Goal: Task Accomplishment & Management: Use online tool/utility

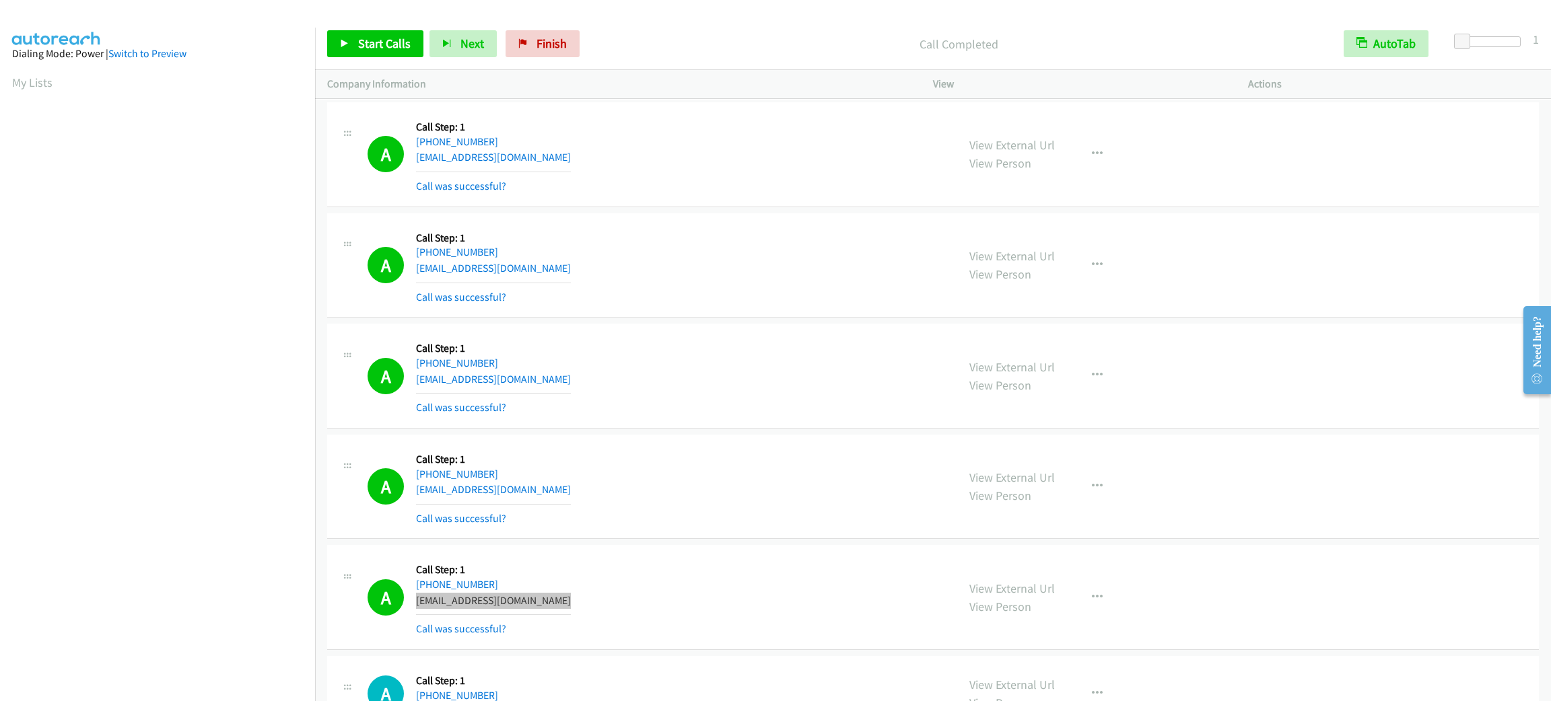
scroll to position [59, 0]
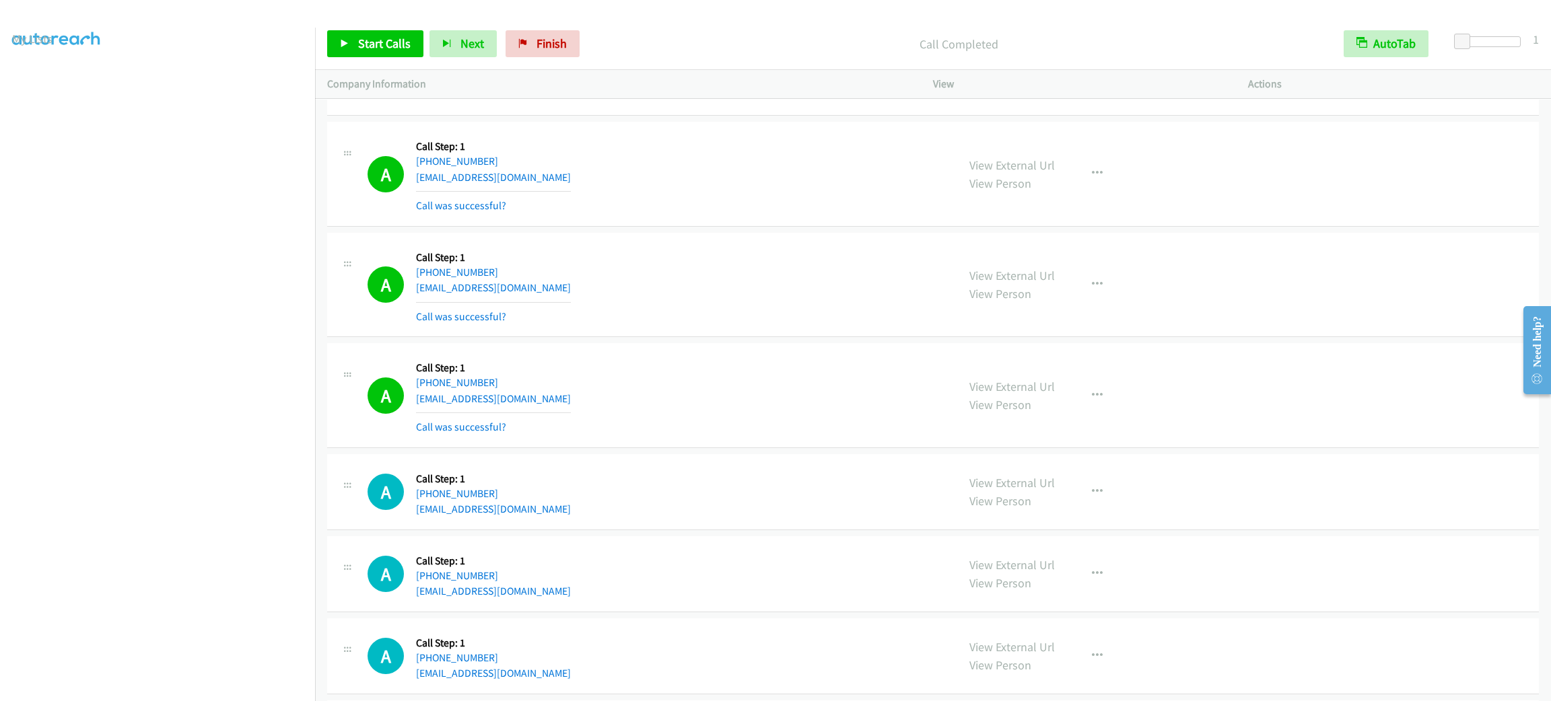
click at [666, 209] on div "A Callback Scheduled Call Step: 1 America/Los_Angeles [PHONE_NUMBER] [EMAIL_ADD…" at bounding box center [655, 174] width 577 height 80
click at [394, 43] on span "Start Calls" at bounding box center [384, 43] width 52 height 15
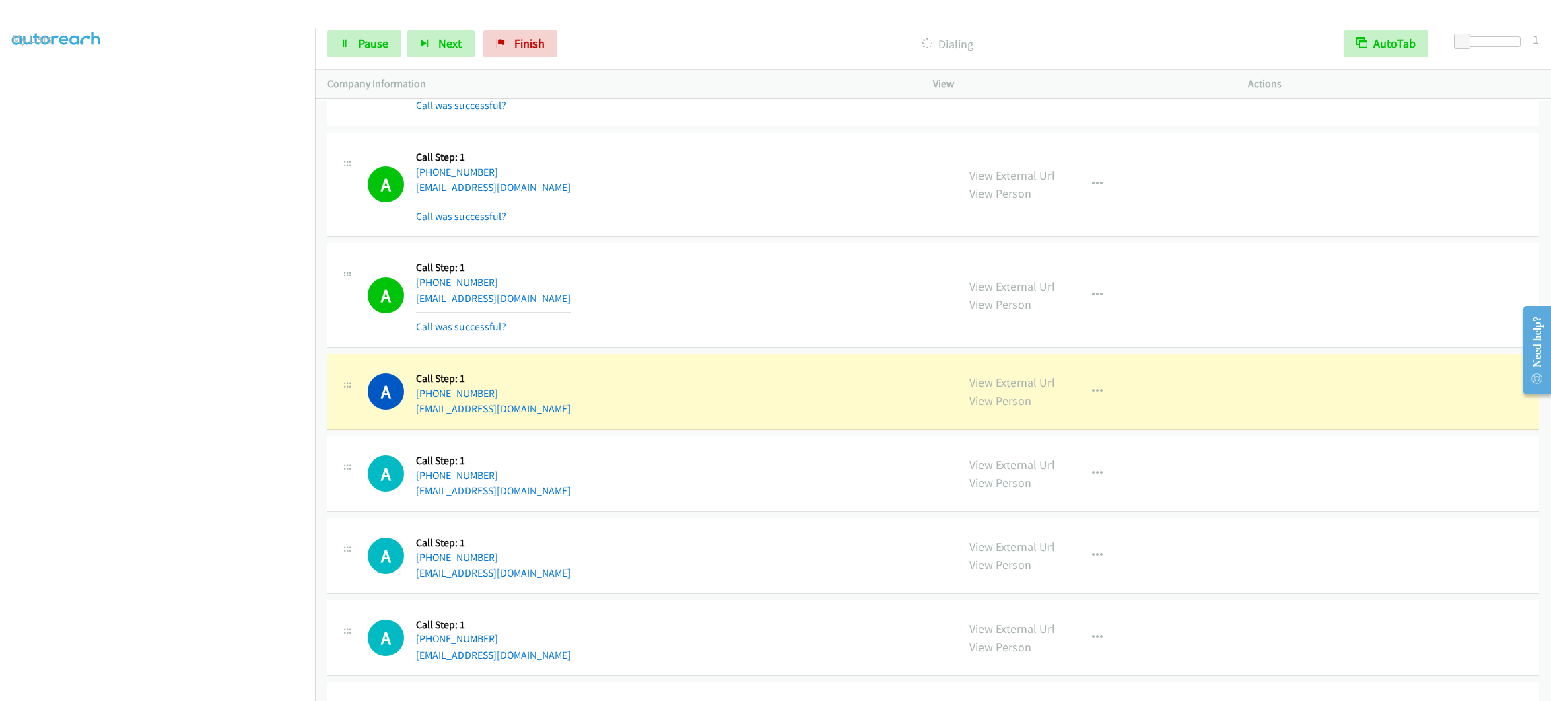
scroll to position [504, 0]
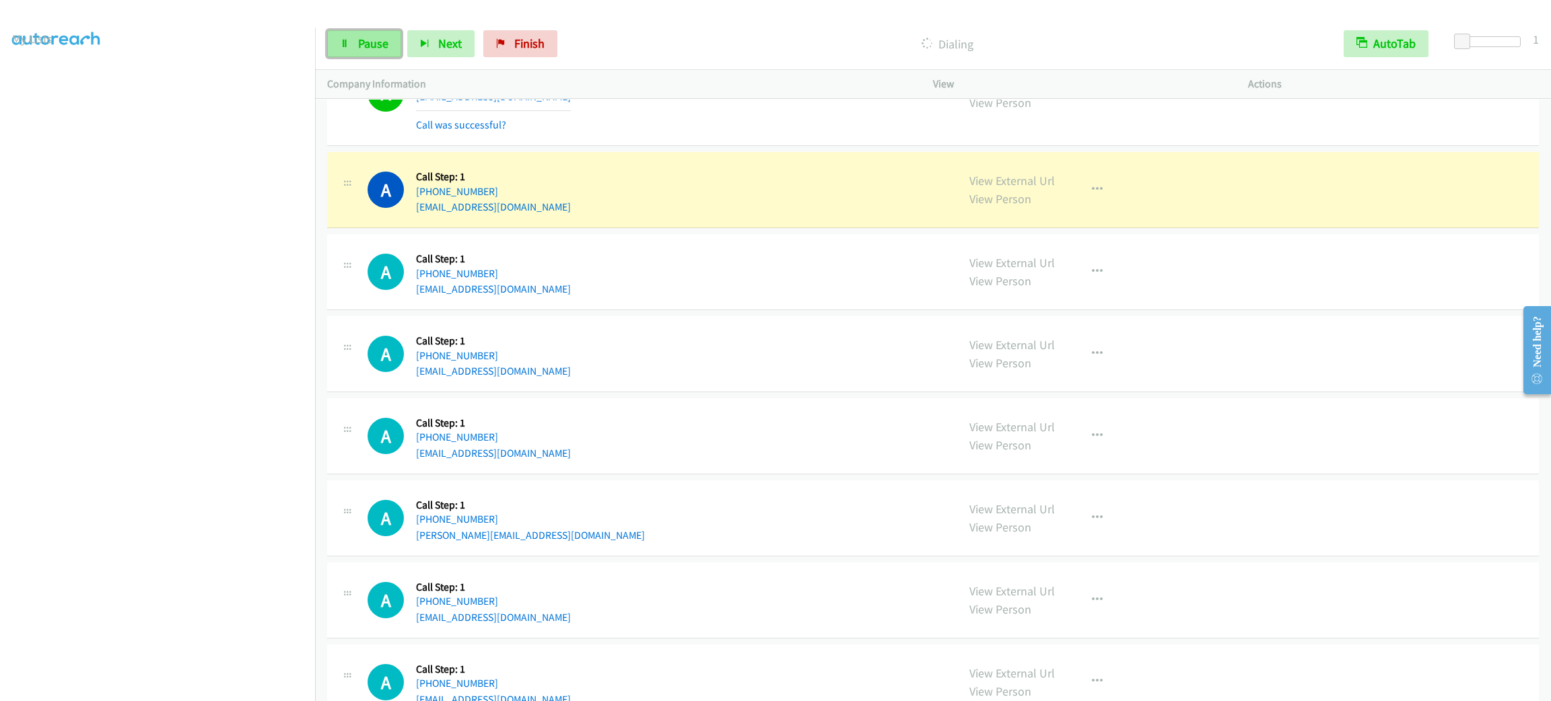
click at [367, 50] on span "Pause" at bounding box center [373, 43] width 30 height 15
click at [32, 76] on link "My Lists" at bounding box center [32, 82] width 40 height 15
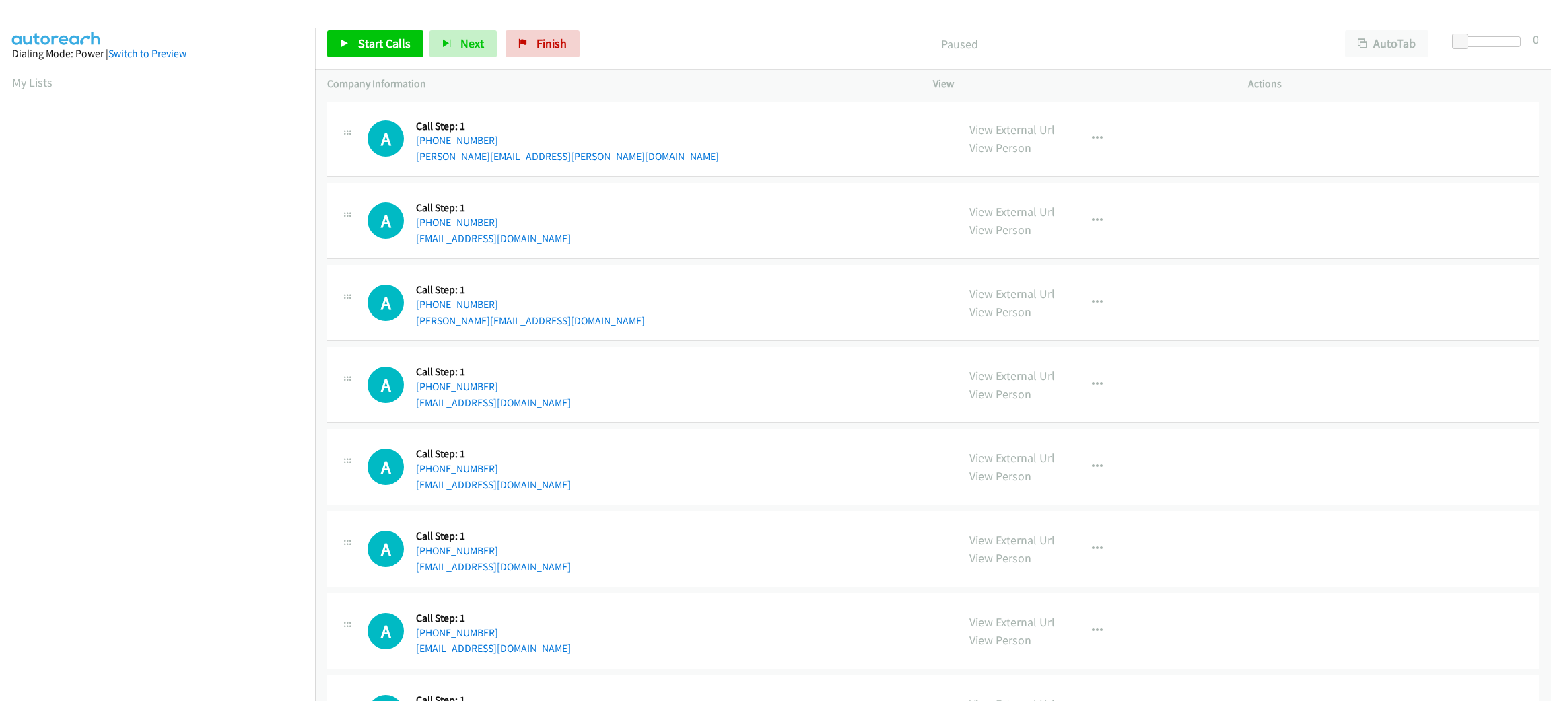
click at [1405, 58] on div "Start Calls Pause Next Finish Paused AutoTab AutoTab 0" at bounding box center [933, 44] width 1236 height 52
click at [1414, 42] on button "AutoTab" at bounding box center [1386, 43] width 83 height 27
click at [1455, 38] on span at bounding box center [1462, 42] width 16 height 16
click at [1455, 40] on div at bounding box center [1489, 46] width 86 height 21
drag, startPoint x: 1455, startPoint y: 40, endPoint x: 1448, endPoint y: 42, distance: 7.2
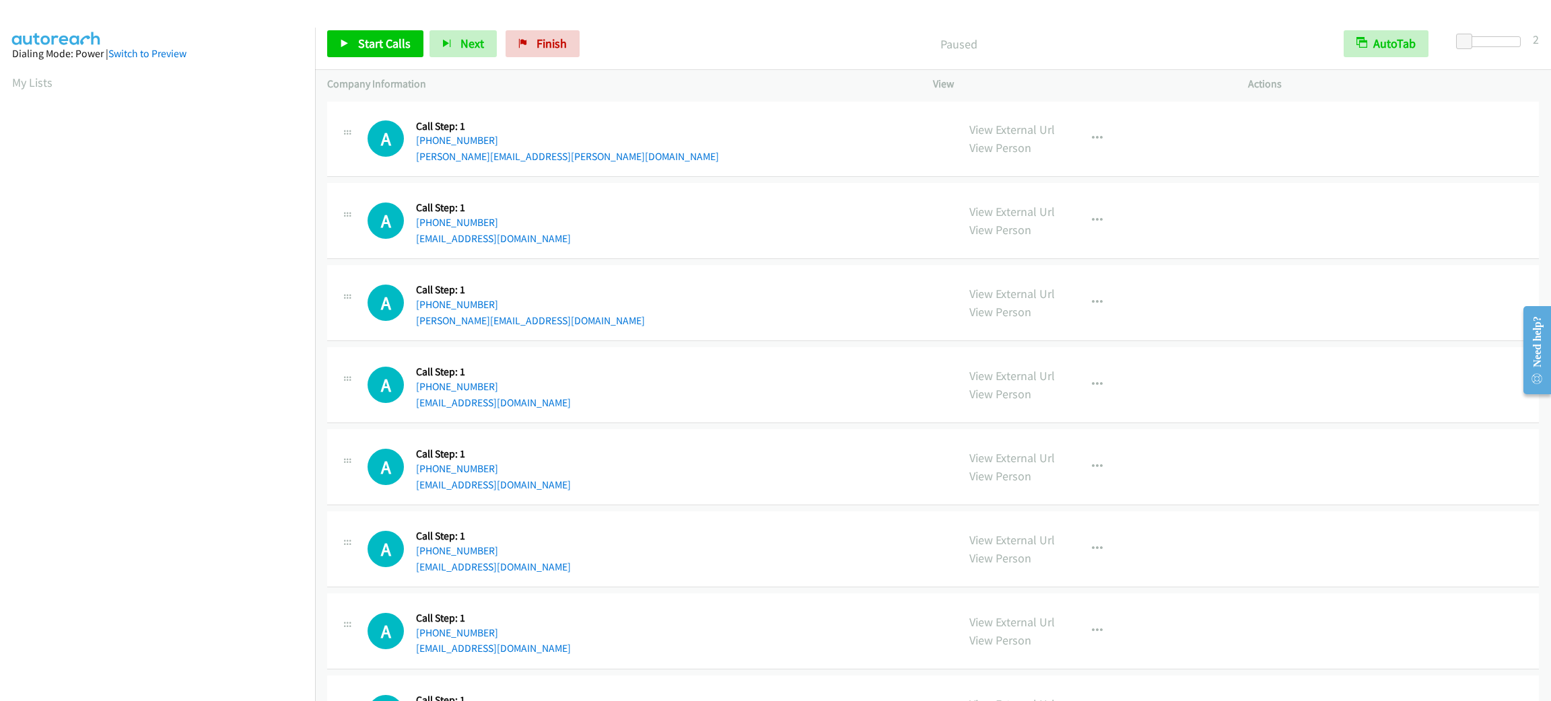
click at [1448, 42] on div at bounding box center [1489, 46] width 86 height 21
click at [1463, 40] on span at bounding box center [1462, 42] width 16 height 16
click at [386, 34] on link "Start Calls" at bounding box center [375, 43] width 96 height 27
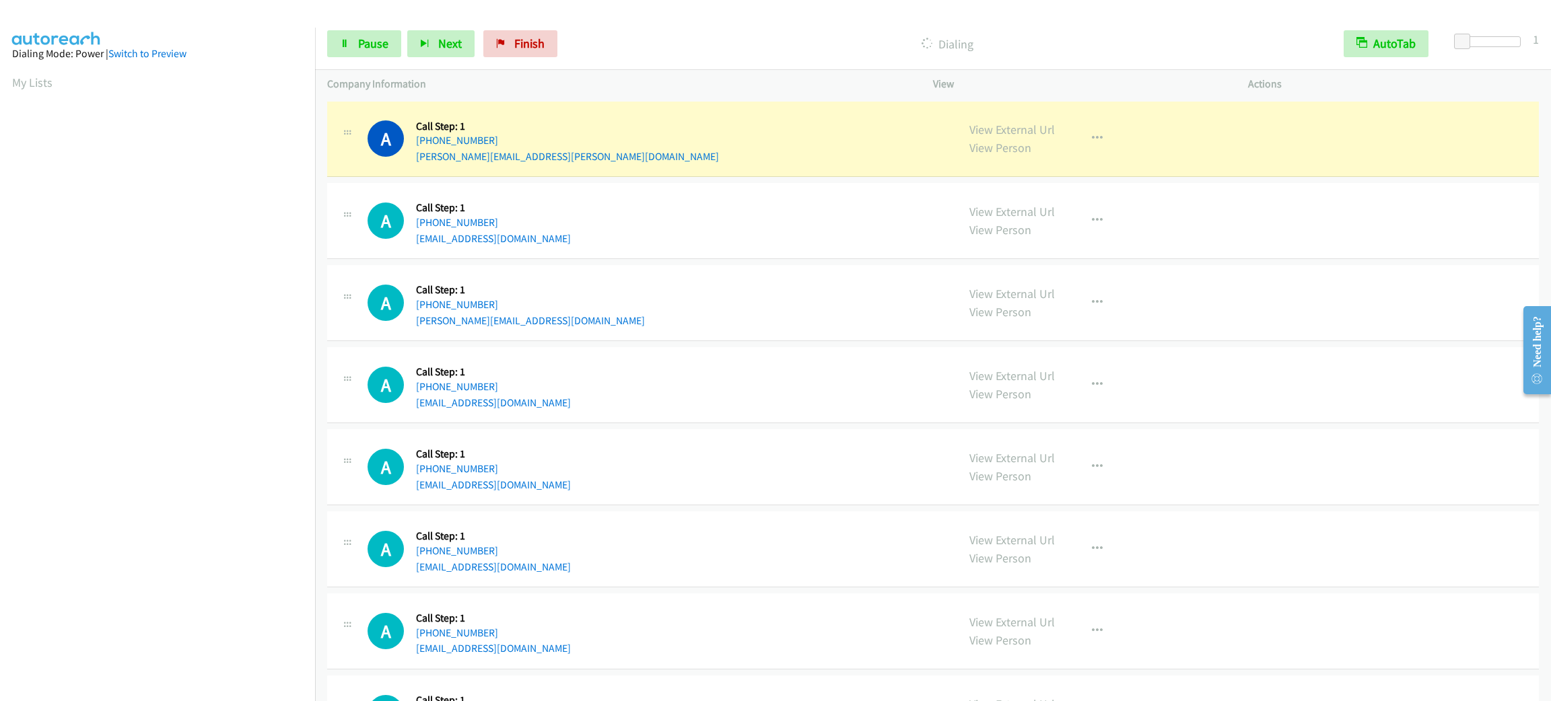
scroll to position [59, 0]
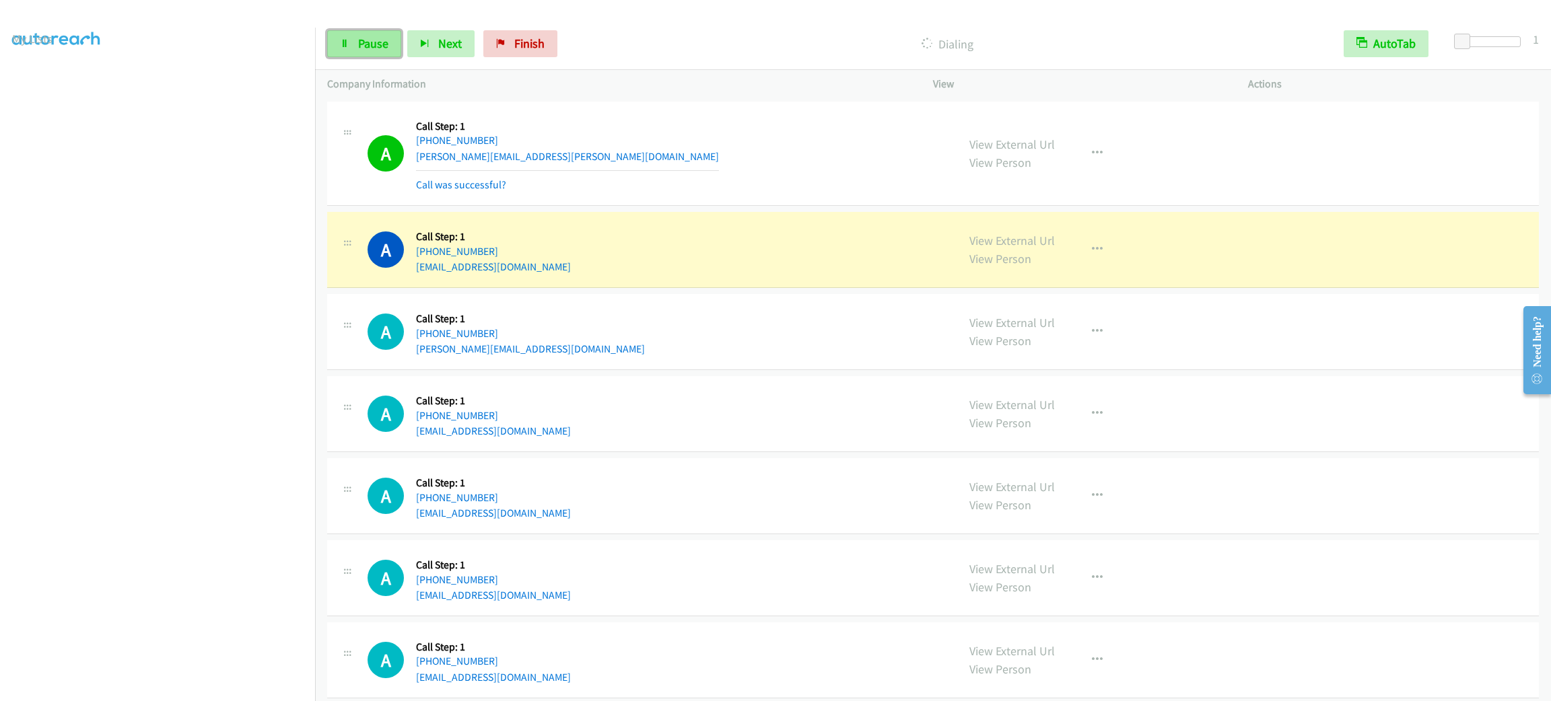
click at [346, 42] on icon at bounding box center [344, 44] width 9 height 9
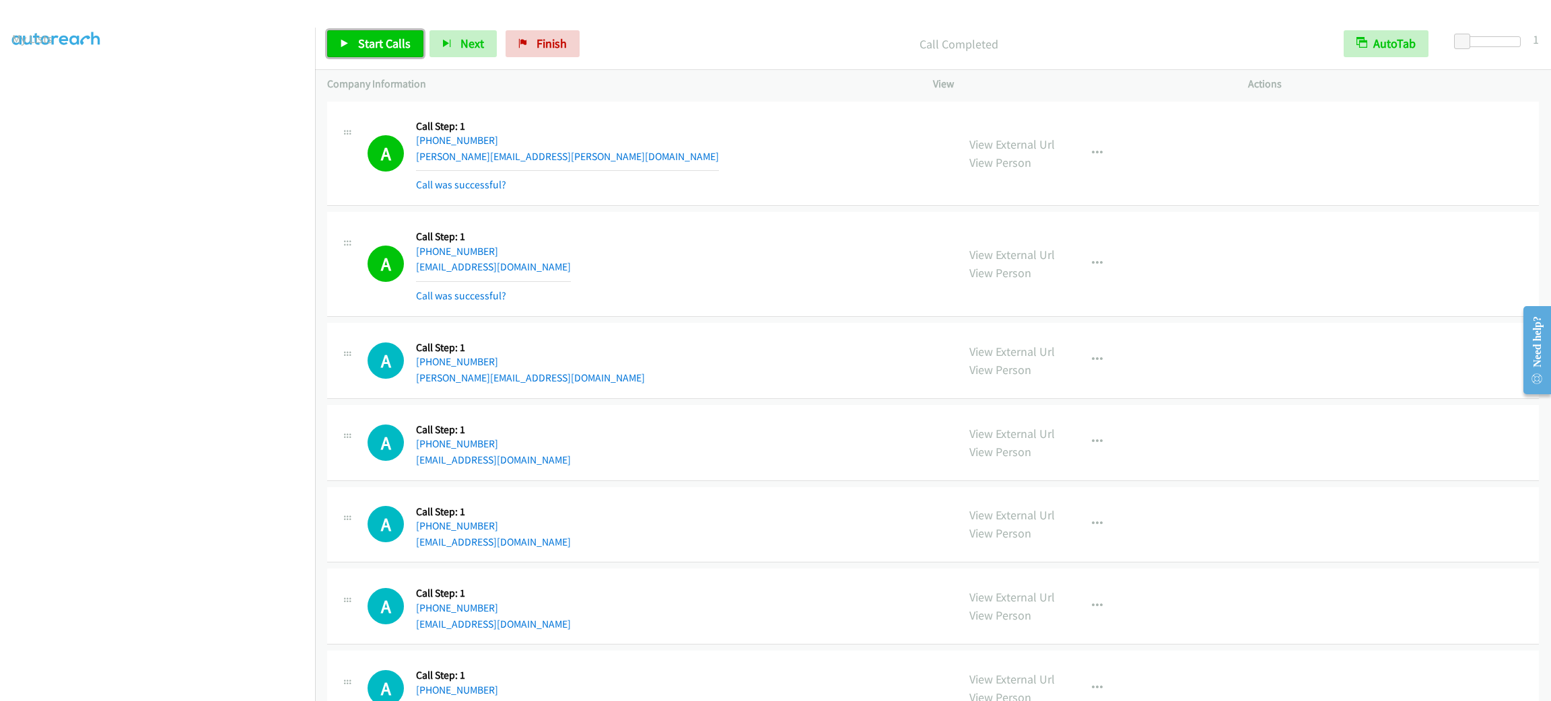
click at [334, 50] on link "Start Calls" at bounding box center [375, 43] width 96 height 27
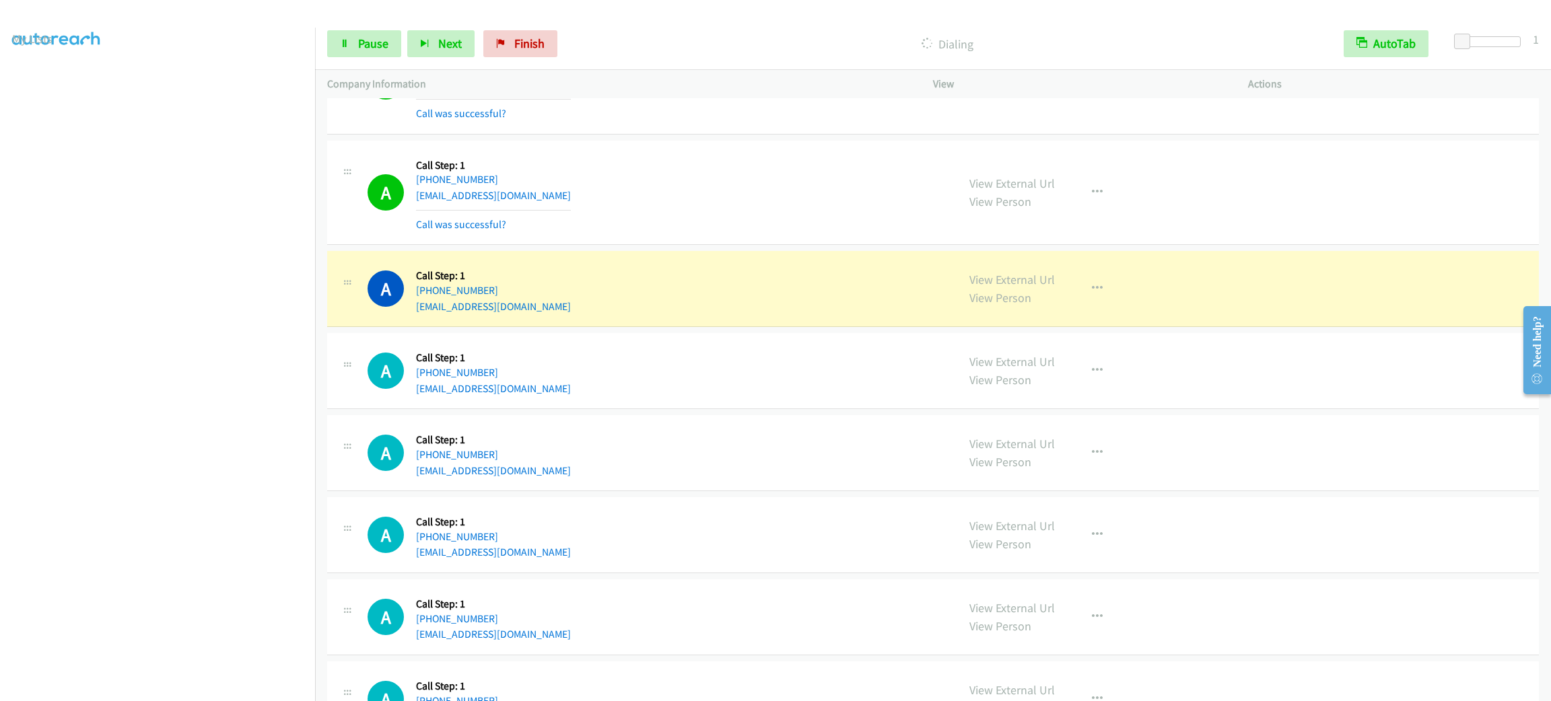
scroll to position [504, 0]
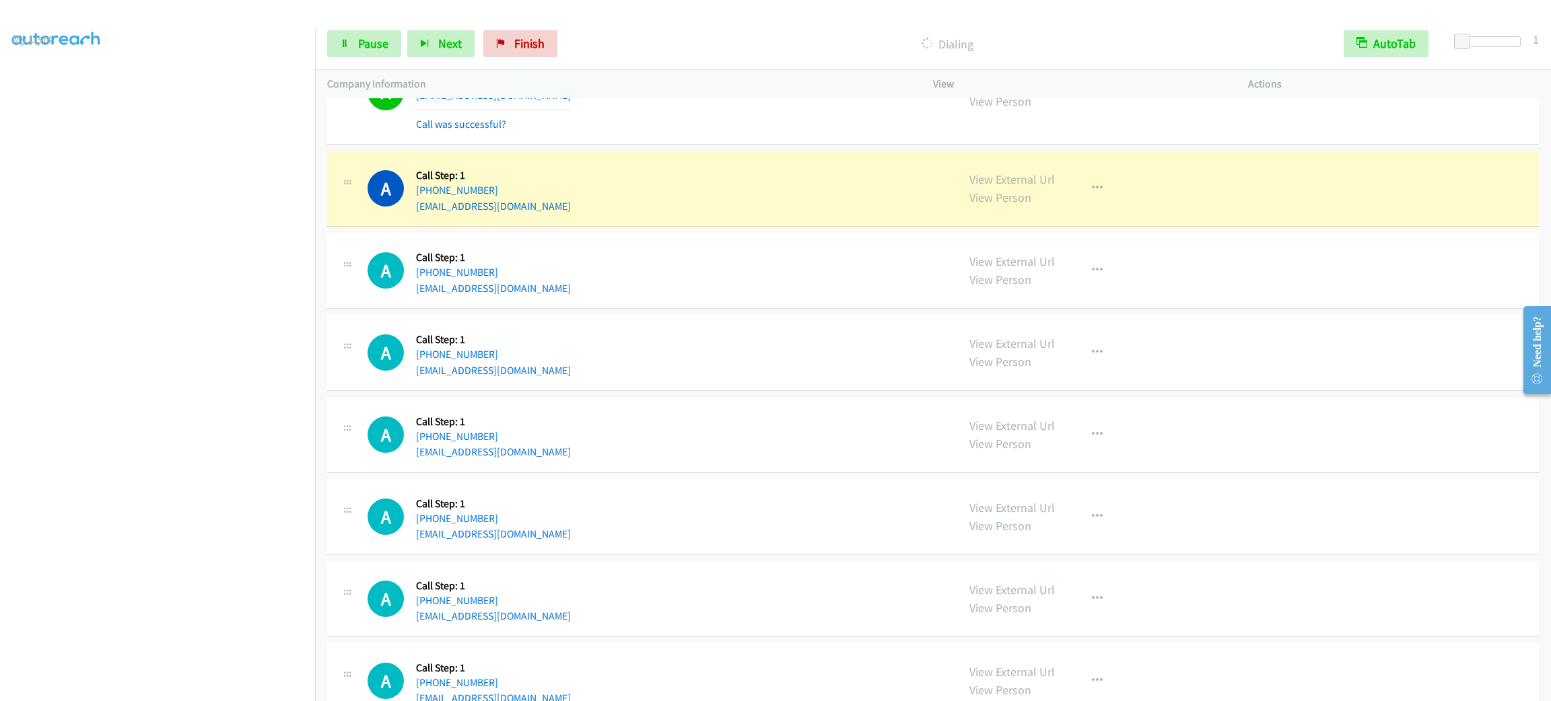
click at [683, 230] on td "A Callback Scheduled Call Step: 1 America/New_York +1 413-459-1328 jakobconstan…" at bounding box center [933, 271] width 1236 height 82
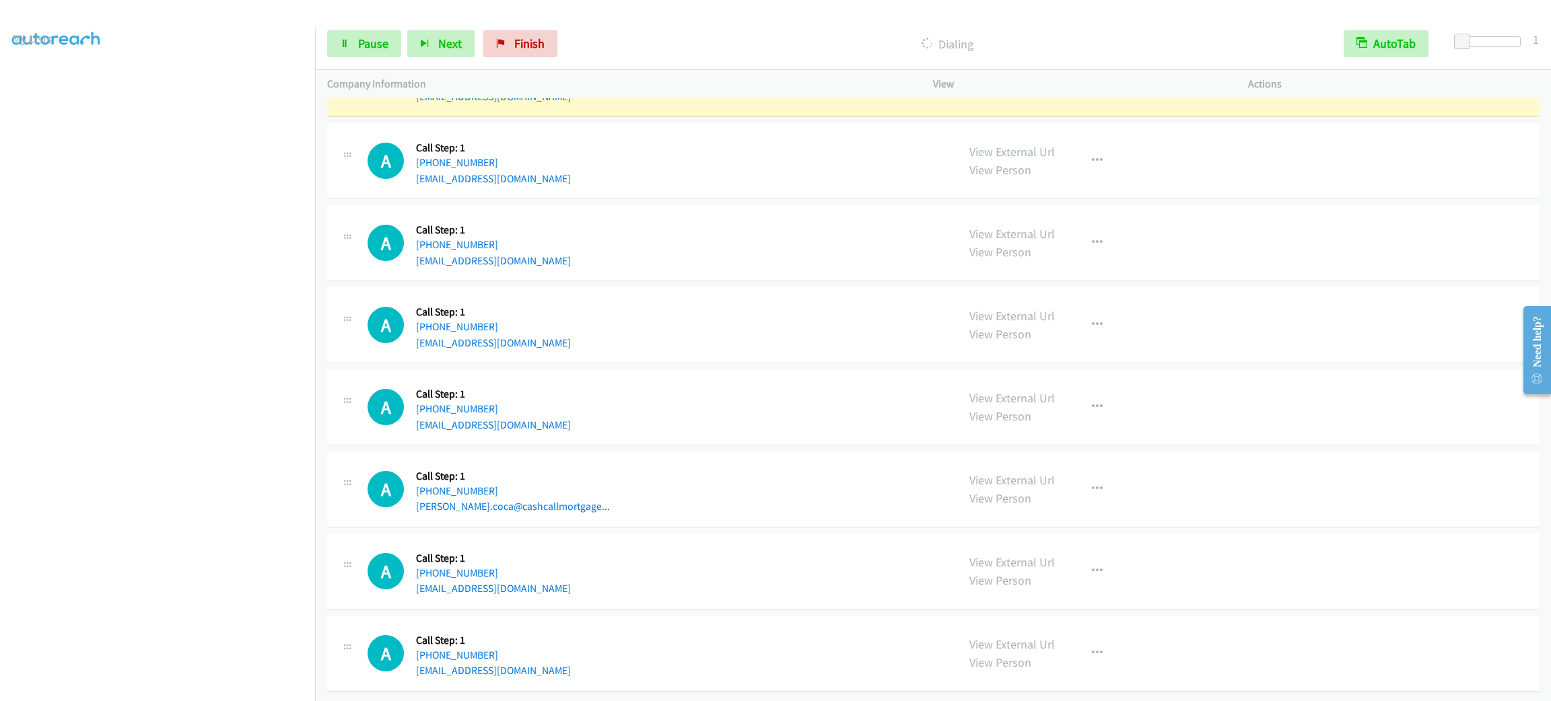
scroll to position [752, 0]
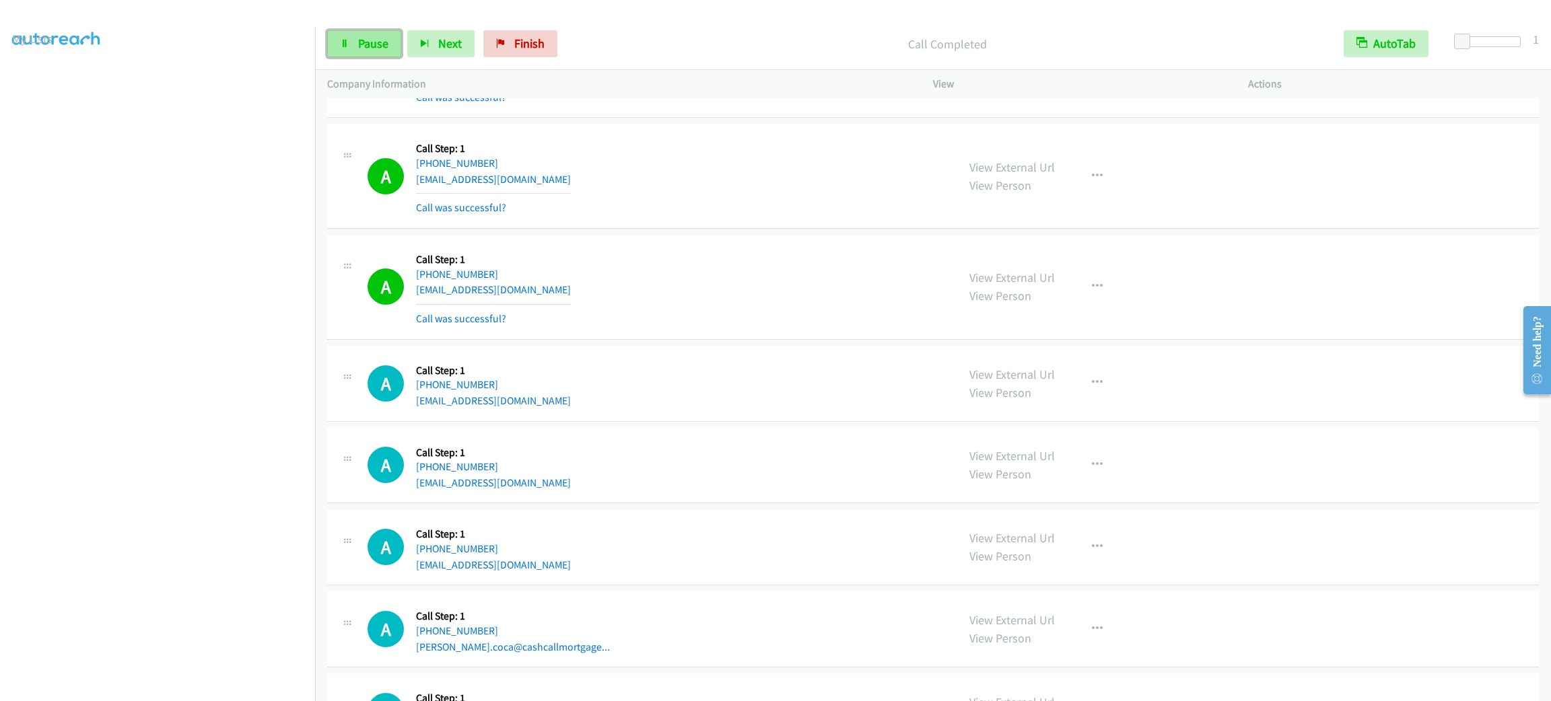
click at [384, 44] on span "Pause" at bounding box center [373, 43] width 30 height 15
click at [384, 44] on span "Start Calls" at bounding box center [384, 43] width 52 height 15
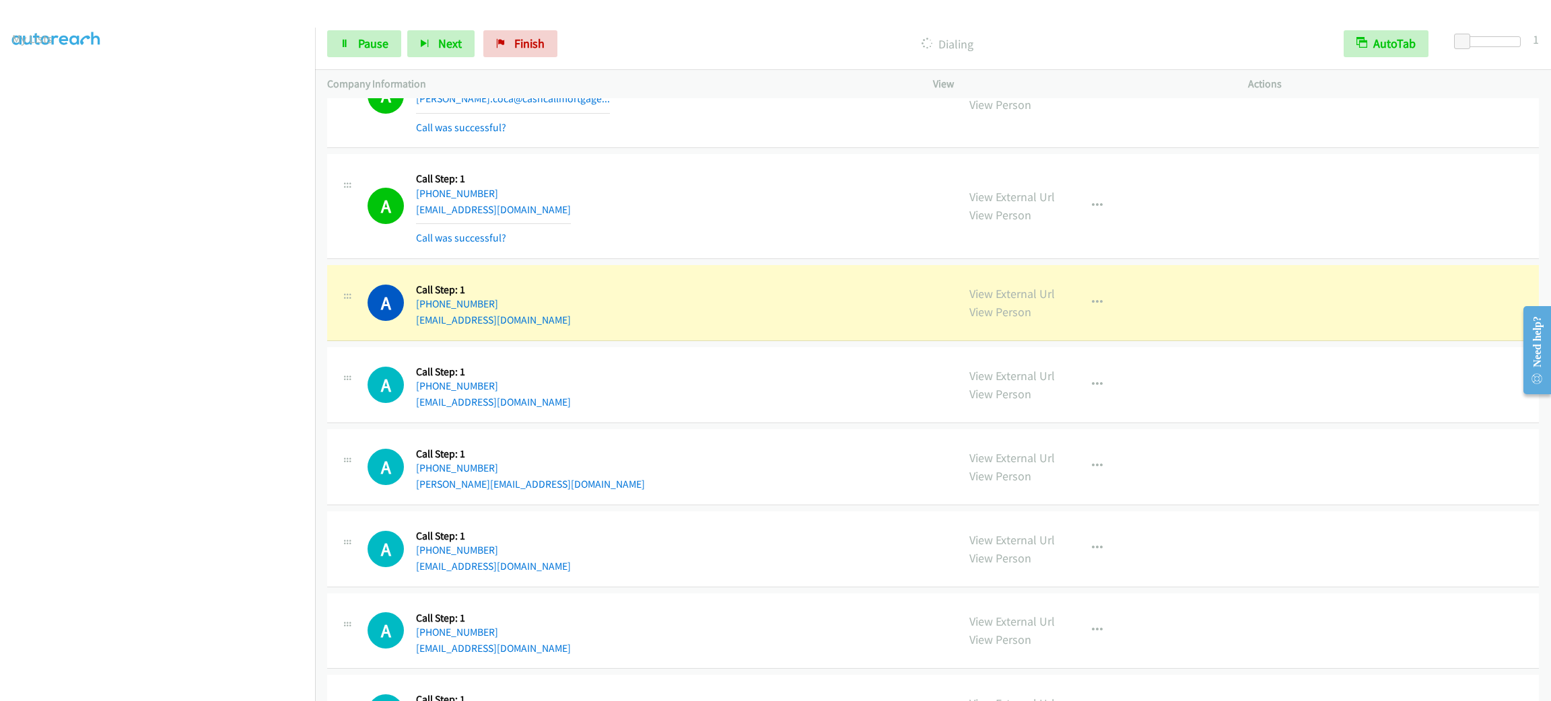
scroll to position [1459, 0]
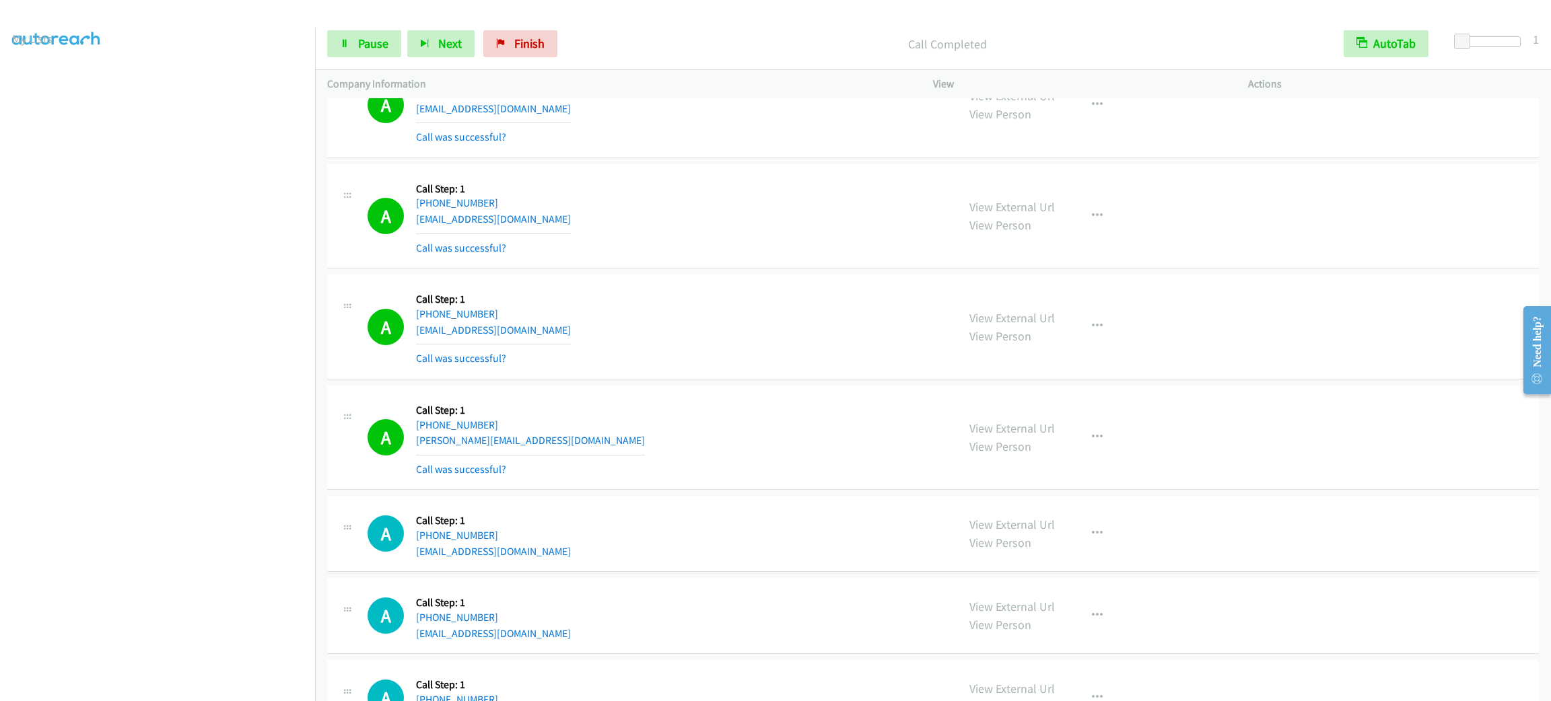
click at [680, 418] on div "A Callback Scheduled Call Step: 1 America/Chicago +1 918-510-6492 brody@dowellf…" at bounding box center [655, 438] width 577 height 80
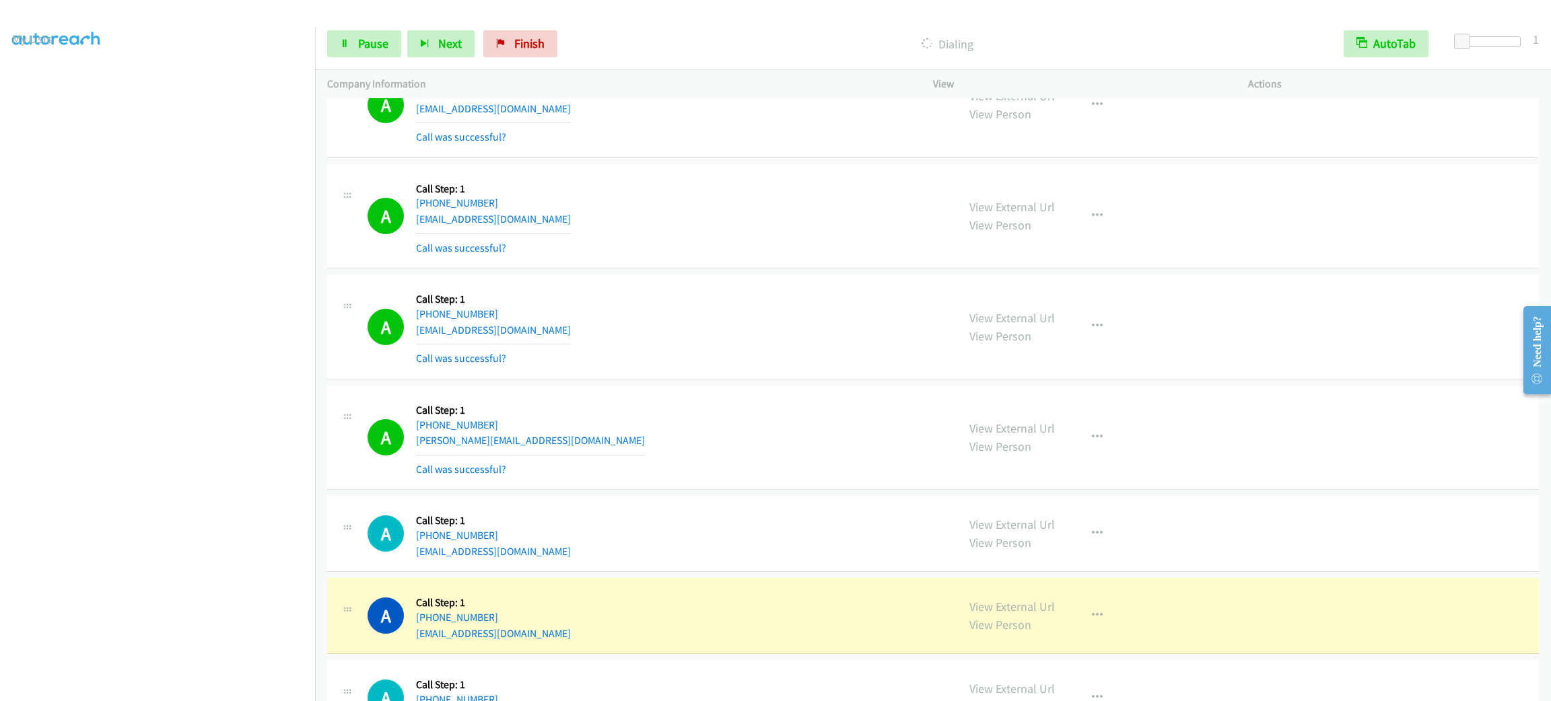
click at [531, 162] on td "A Callback Scheduled Call Step: 1 America/Chicago +1 214-729-9893 bmkane11@gmai…" at bounding box center [933, 105] width 1236 height 111
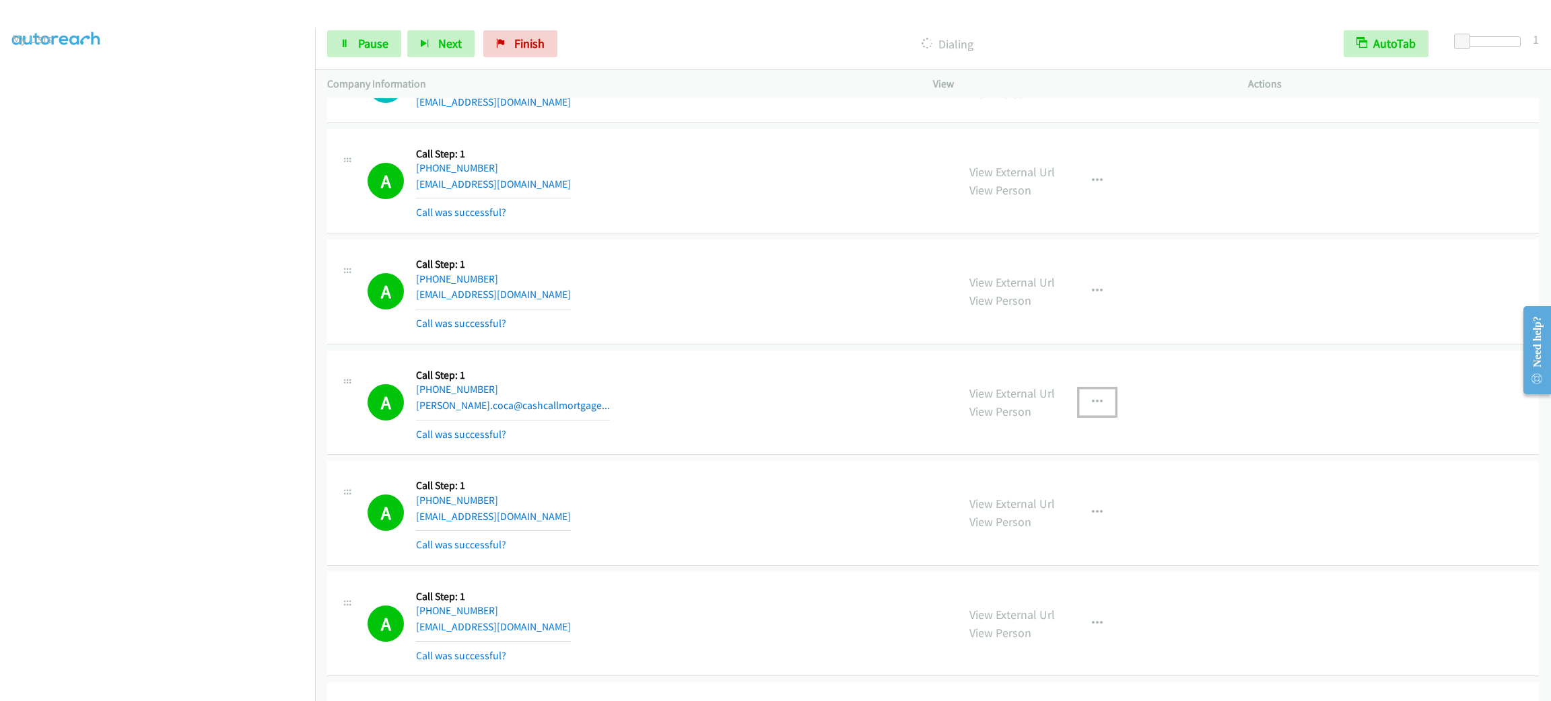
click at [1101, 402] on button "button" at bounding box center [1097, 402] width 36 height 27
click at [1082, 518] on link "Add to do not call list" at bounding box center [1025, 517] width 179 height 27
click at [652, 199] on div "A Callback Scheduled Call Step: 1 America/New_York +1 561-901-4907 dside70@aol.…" at bounding box center [655, 181] width 577 height 80
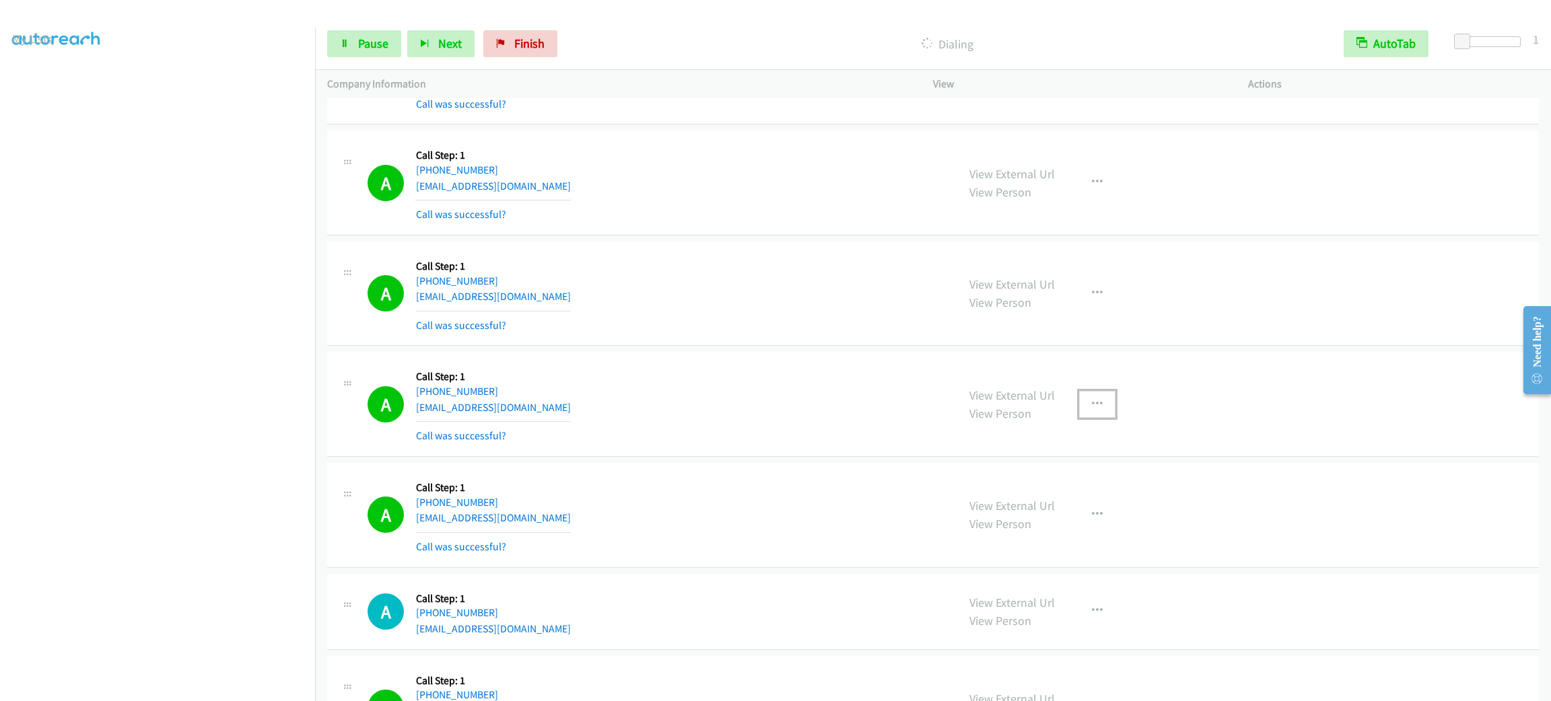
click at [1093, 411] on button "button" at bounding box center [1097, 404] width 36 height 27
click at [1088, 518] on link "Add to do not call list" at bounding box center [1025, 519] width 179 height 27
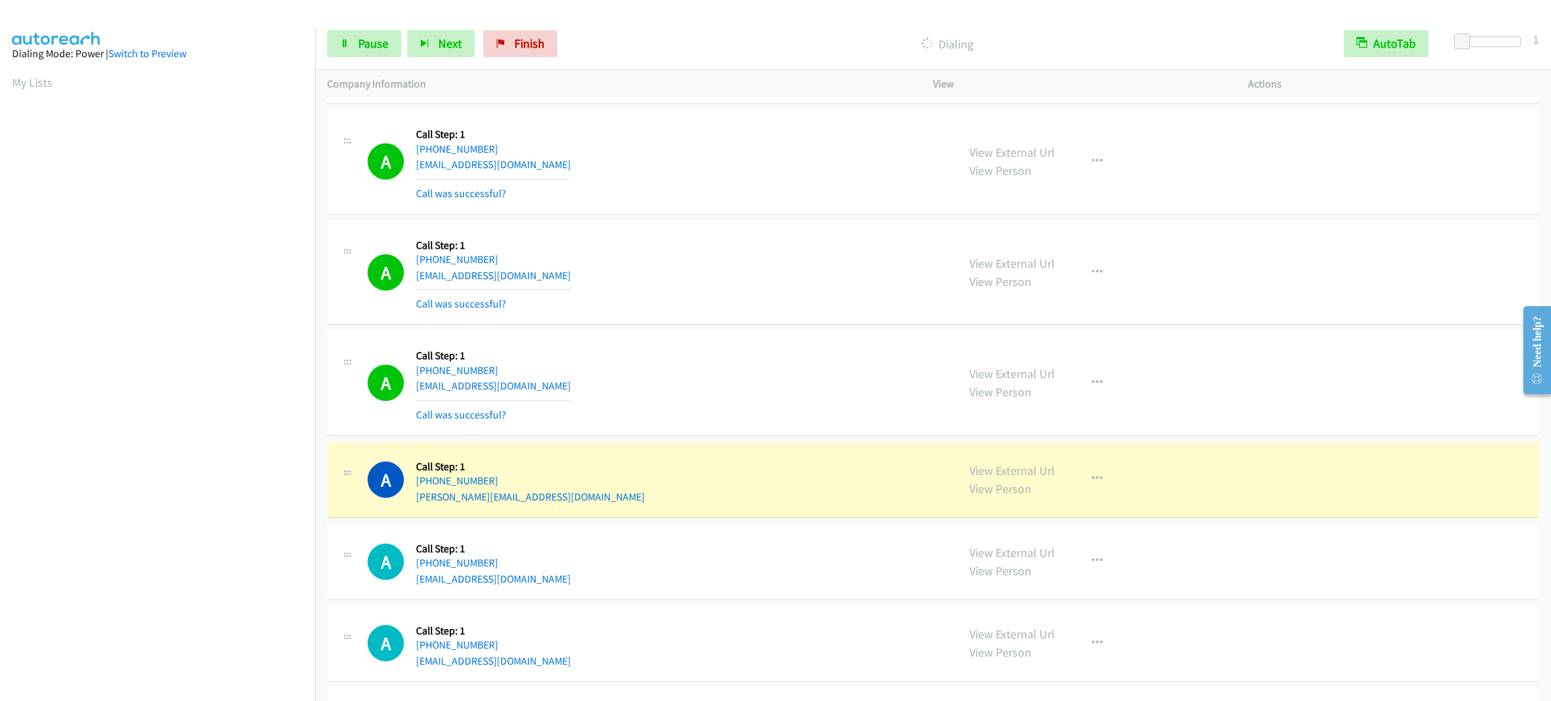
scroll to position [59, 0]
click at [138, 689] on aside "Dialing Mode: Power | Switch to Preview My Lists" at bounding box center [157, 356] width 315 height 745
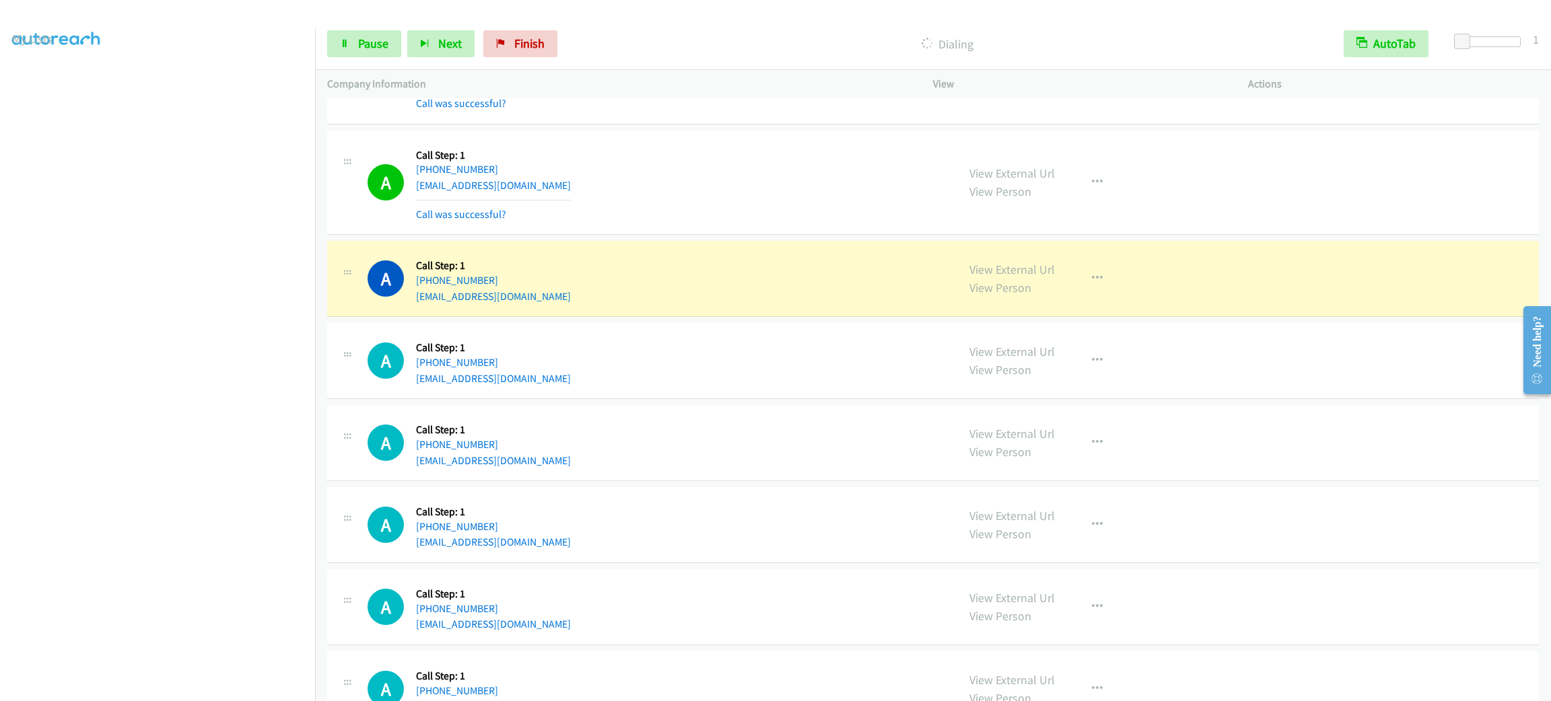
scroll to position [2630, 0]
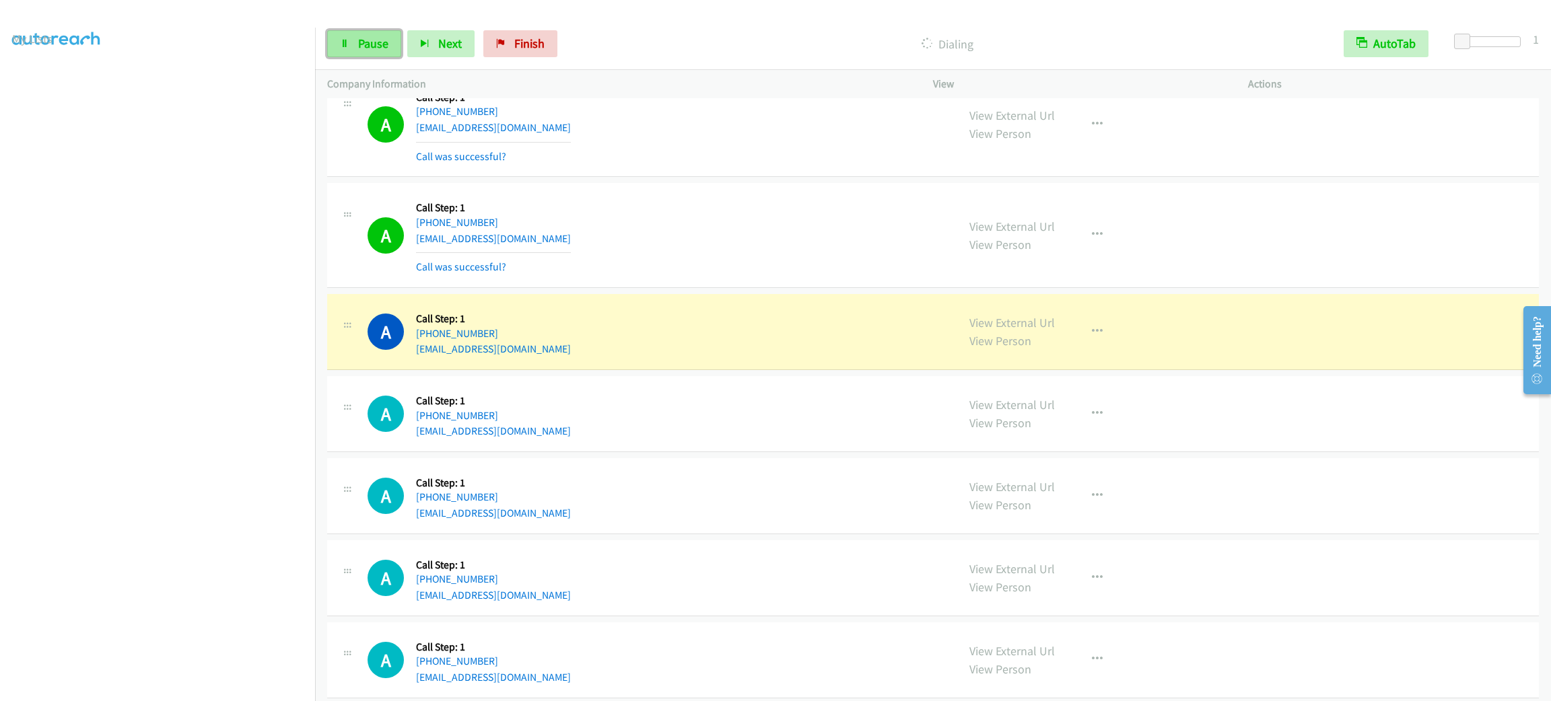
click at [367, 52] on link "Pause" at bounding box center [364, 43] width 74 height 27
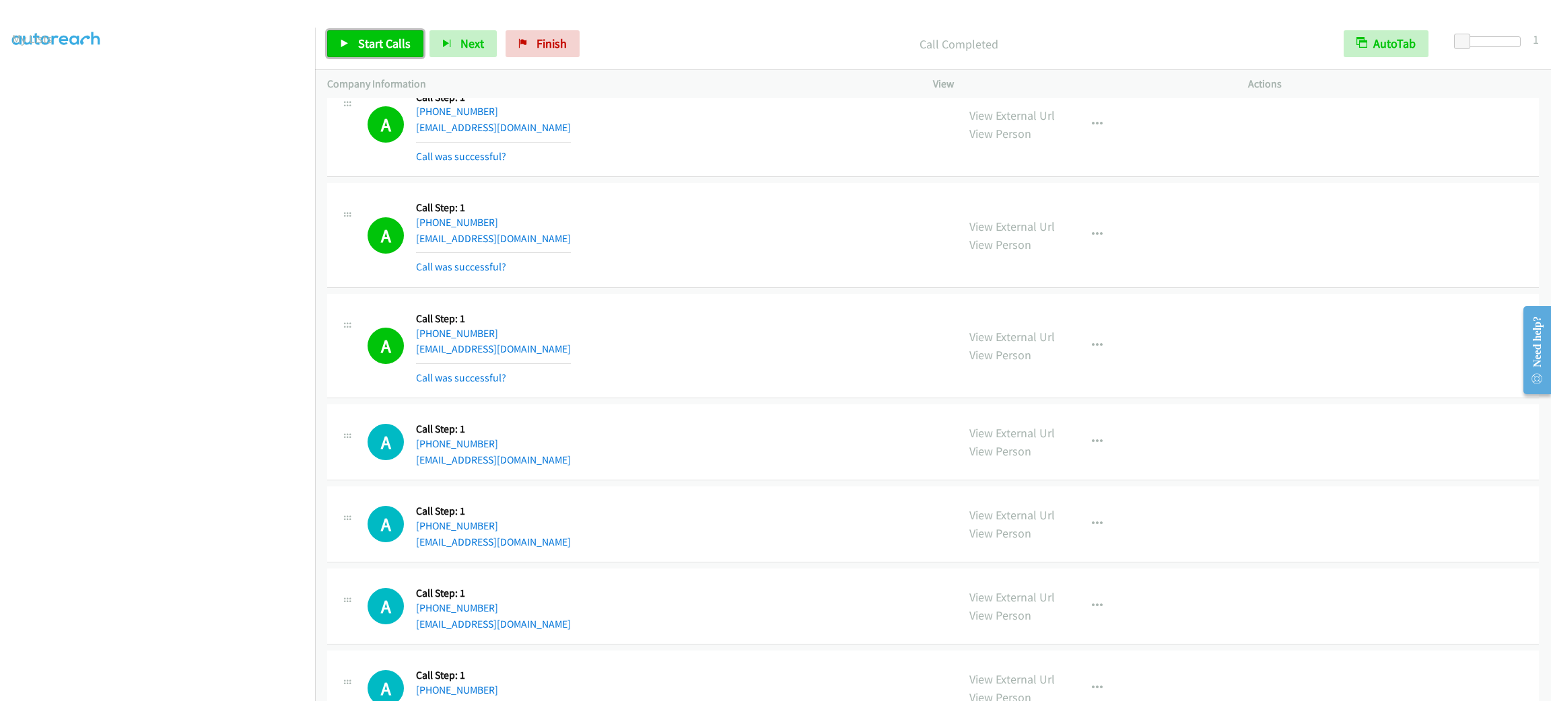
click at [397, 44] on span "Start Calls" at bounding box center [384, 43] width 52 height 15
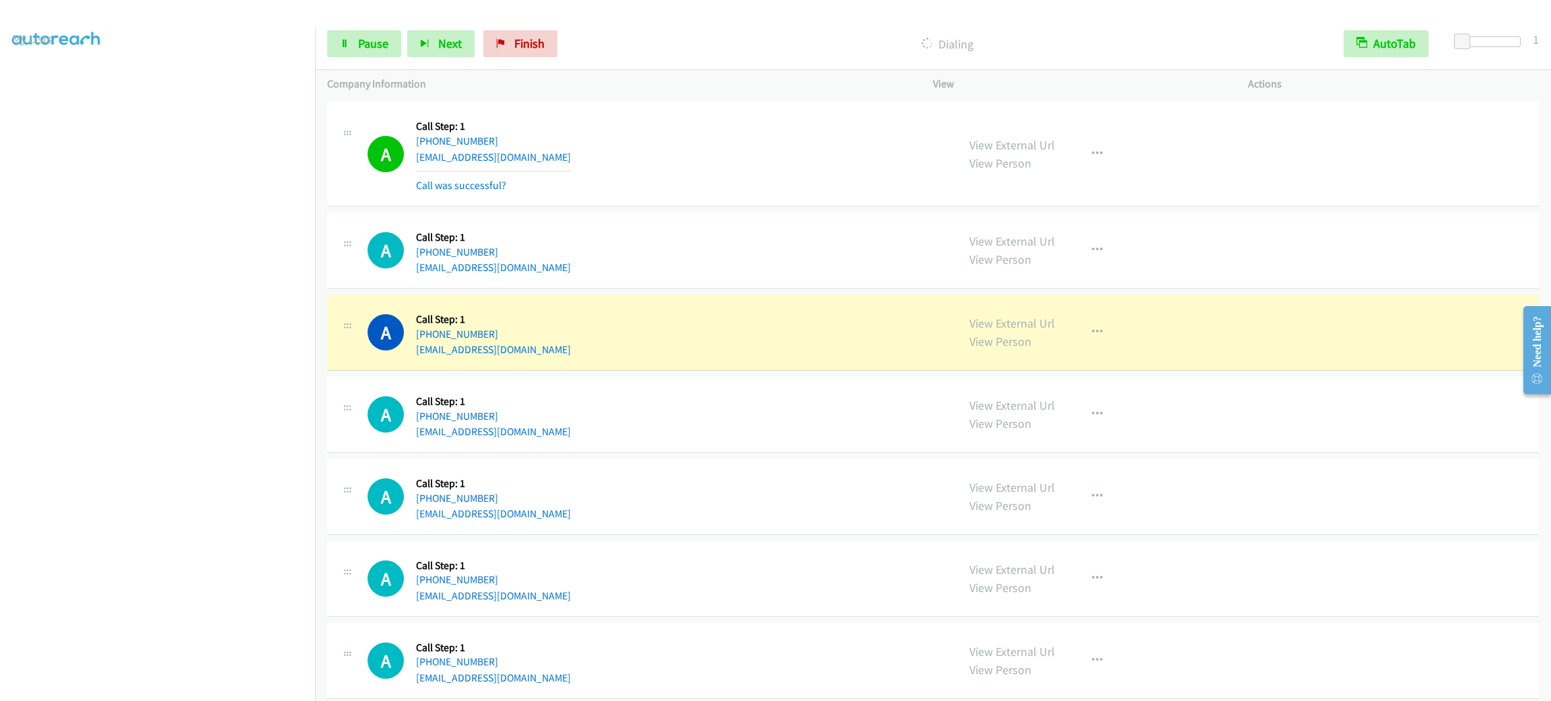
scroll to position [3034, 0]
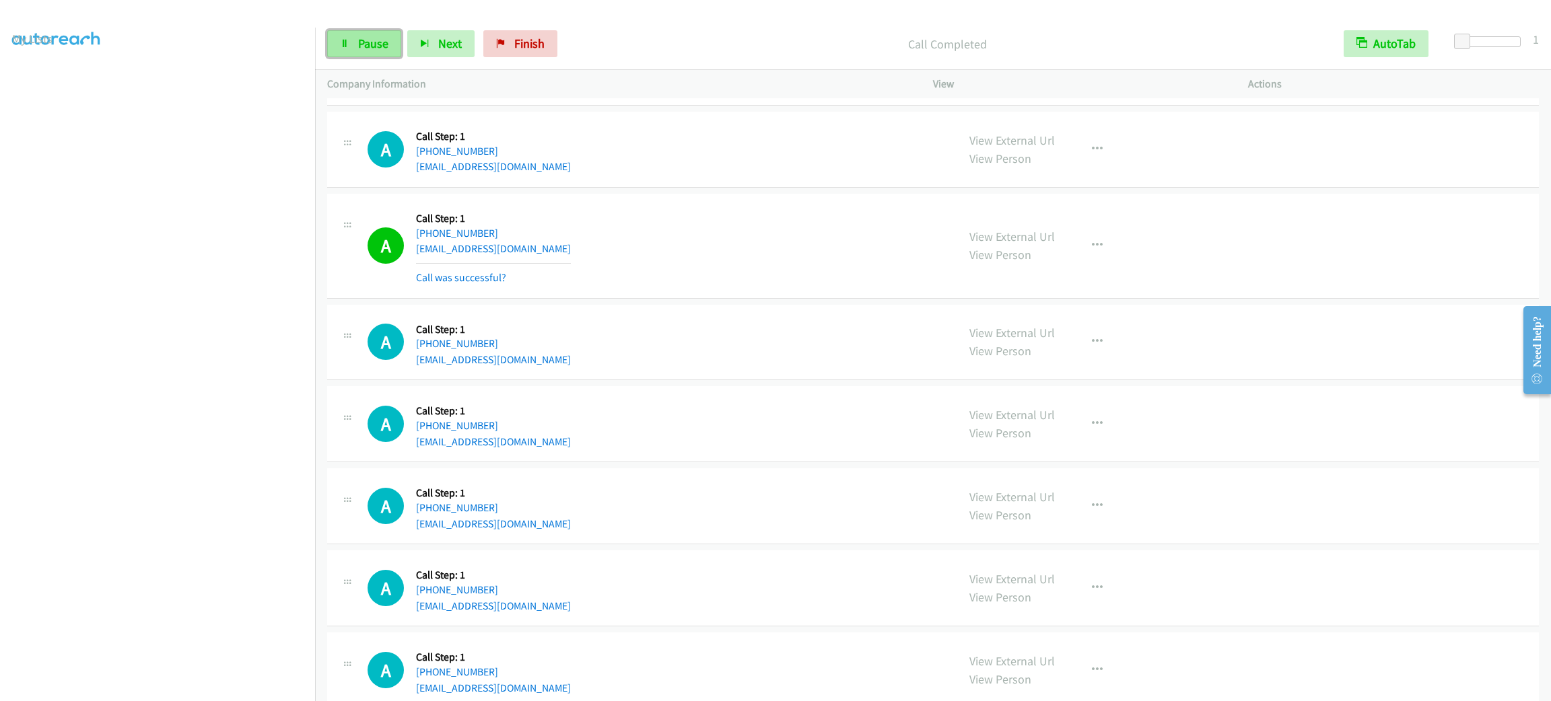
click at [366, 50] on span "Pause" at bounding box center [373, 43] width 30 height 15
click at [370, 36] on span "Start Calls" at bounding box center [384, 43] width 52 height 15
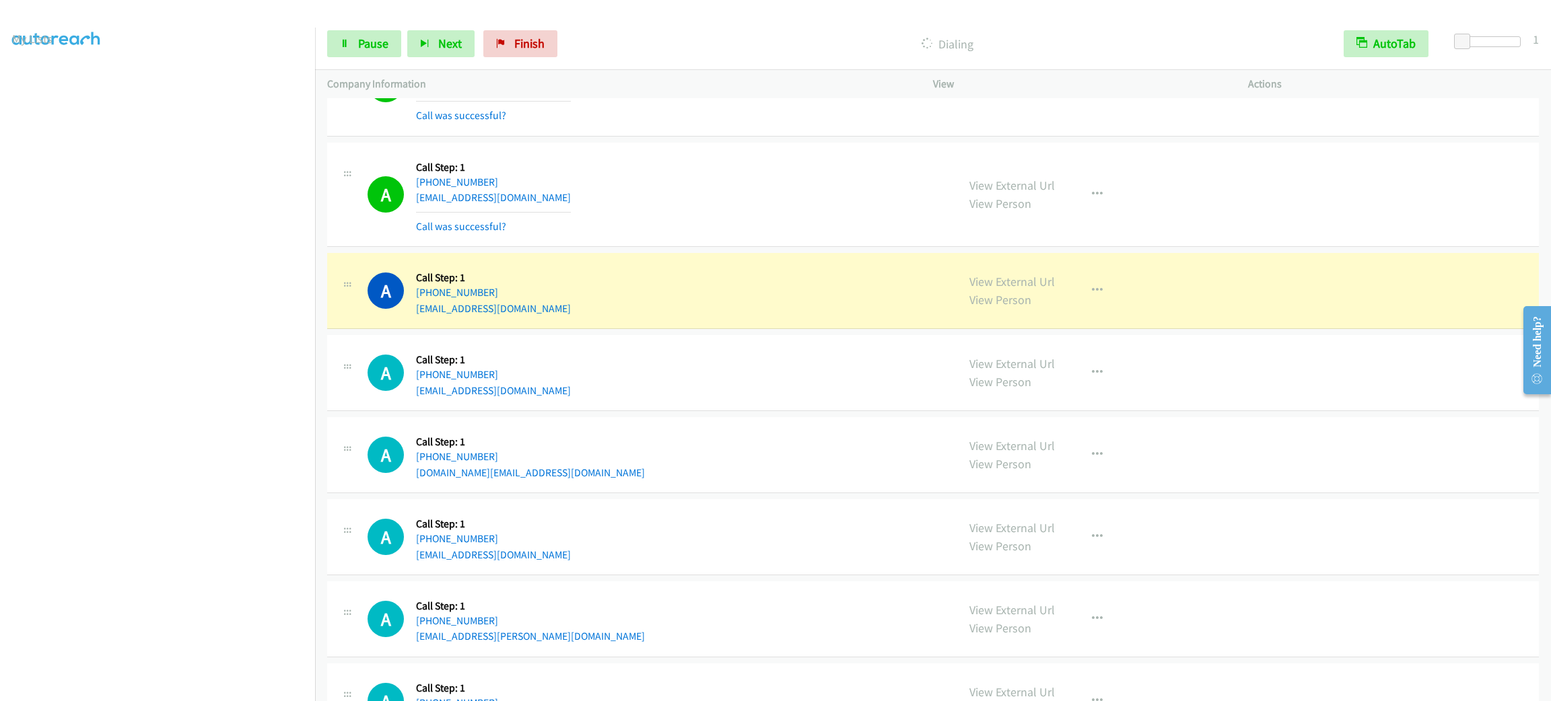
scroll to position [4043, 0]
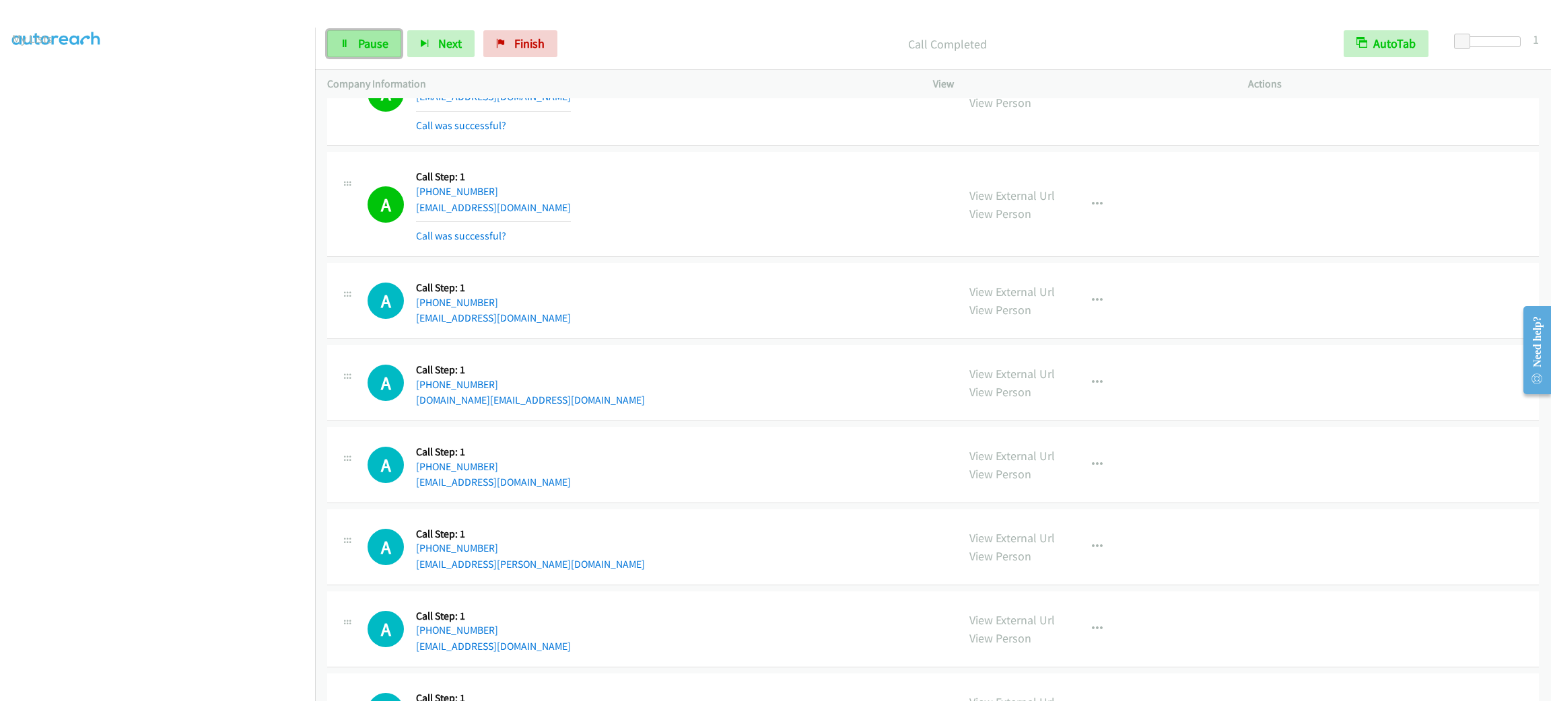
click at [381, 42] on span "Pause" at bounding box center [373, 43] width 30 height 15
click at [653, 365] on div "A Callback Scheduled Call Step: 1 America/Los_Angeles +1 408-921-8421 elaine.y.…" at bounding box center [933, 383] width 1212 height 76
click at [1002, 203] on link "View External Url" at bounding box center [1011, 195] width 85 height 15
click at [378, 39] on span "Start Calls" at bounding box center [384, 43] width 52 height 15
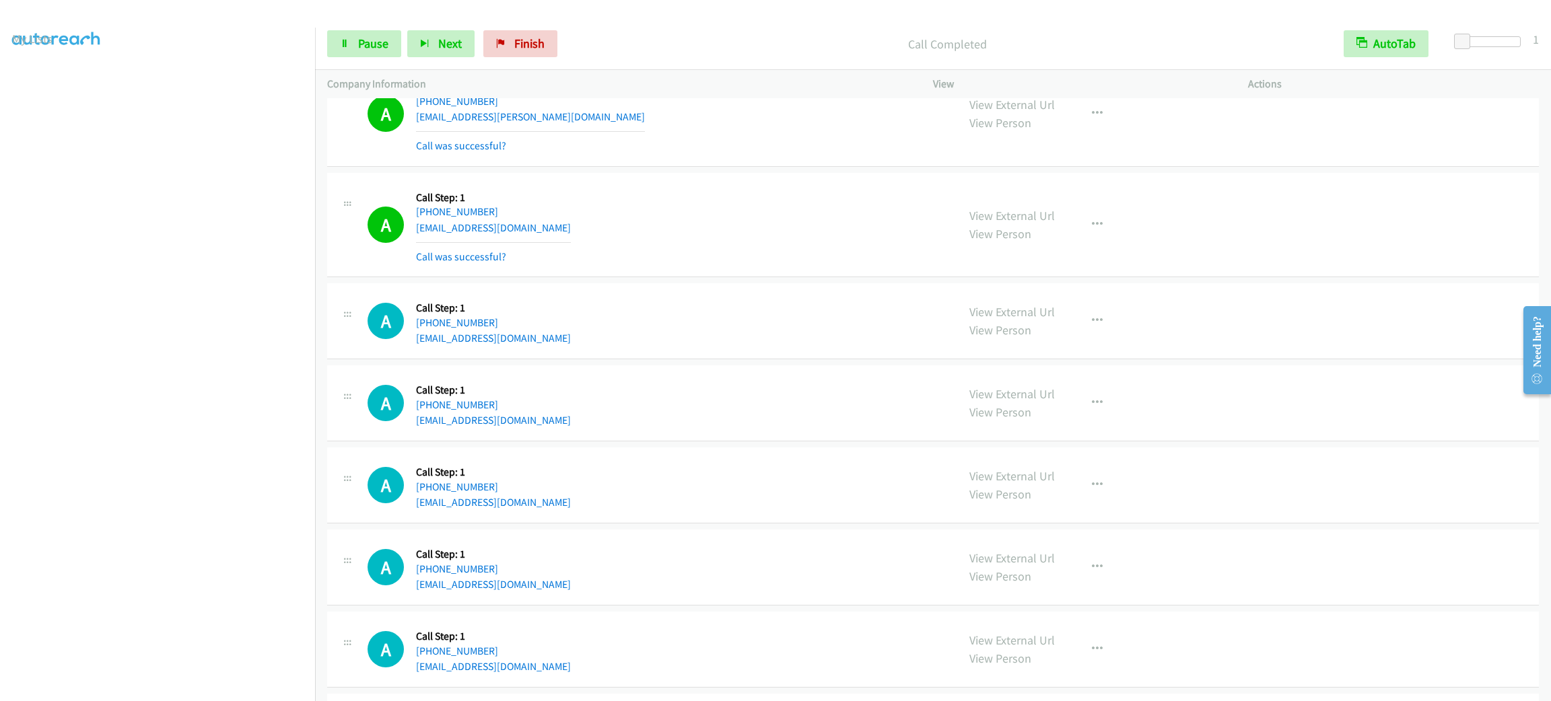
scroll to position [4649, 0]
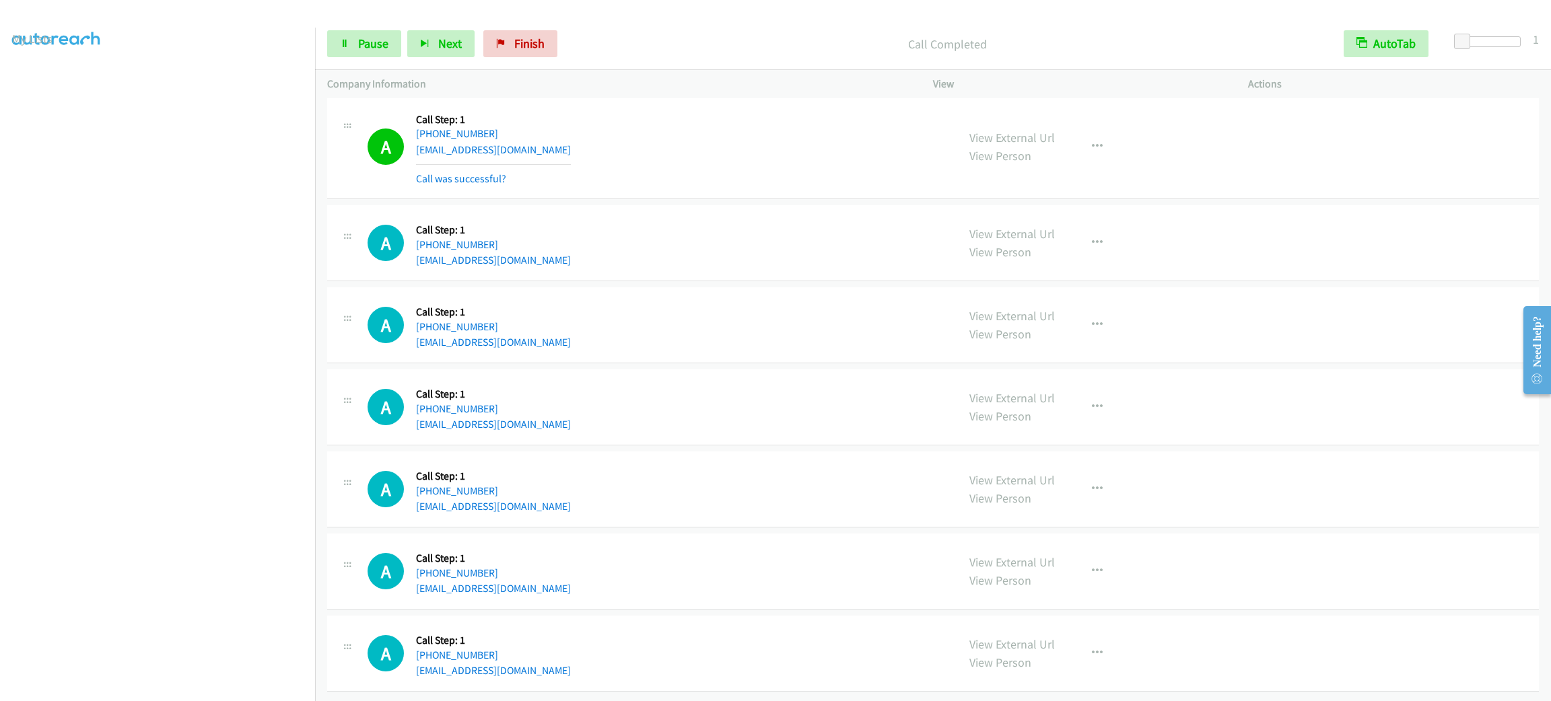
click at [1100, 149] on div "View External Url View Person View External Url Email Schedule/Manage Callback …" at bounding box center [1120, 147] width 327 height 80
click at [1084, 143] on button "button" at bounding box center [1097, 146] width 36 height 27
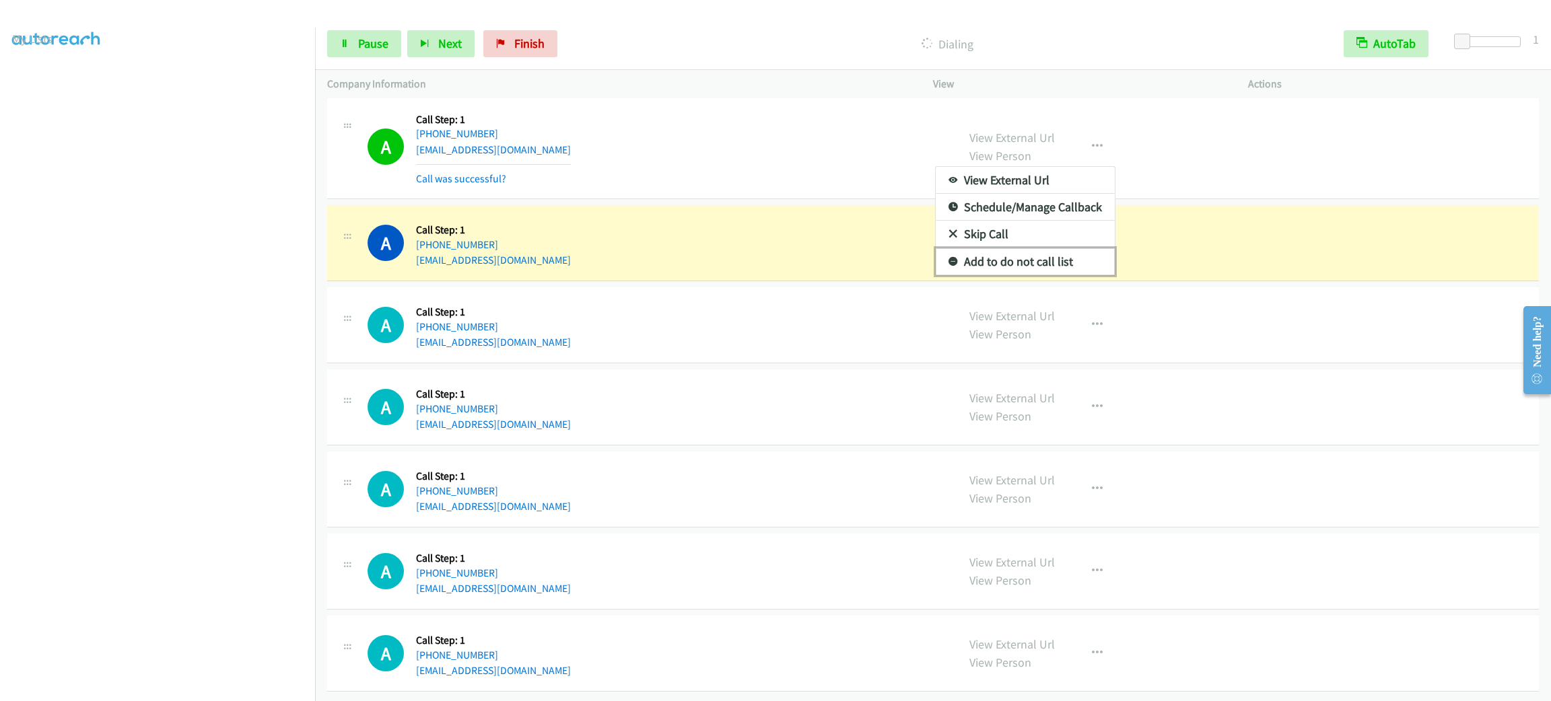
click at [1067, 248] on link "Add to do not call list" at bounding box center [1025, 261] width 179 height 27
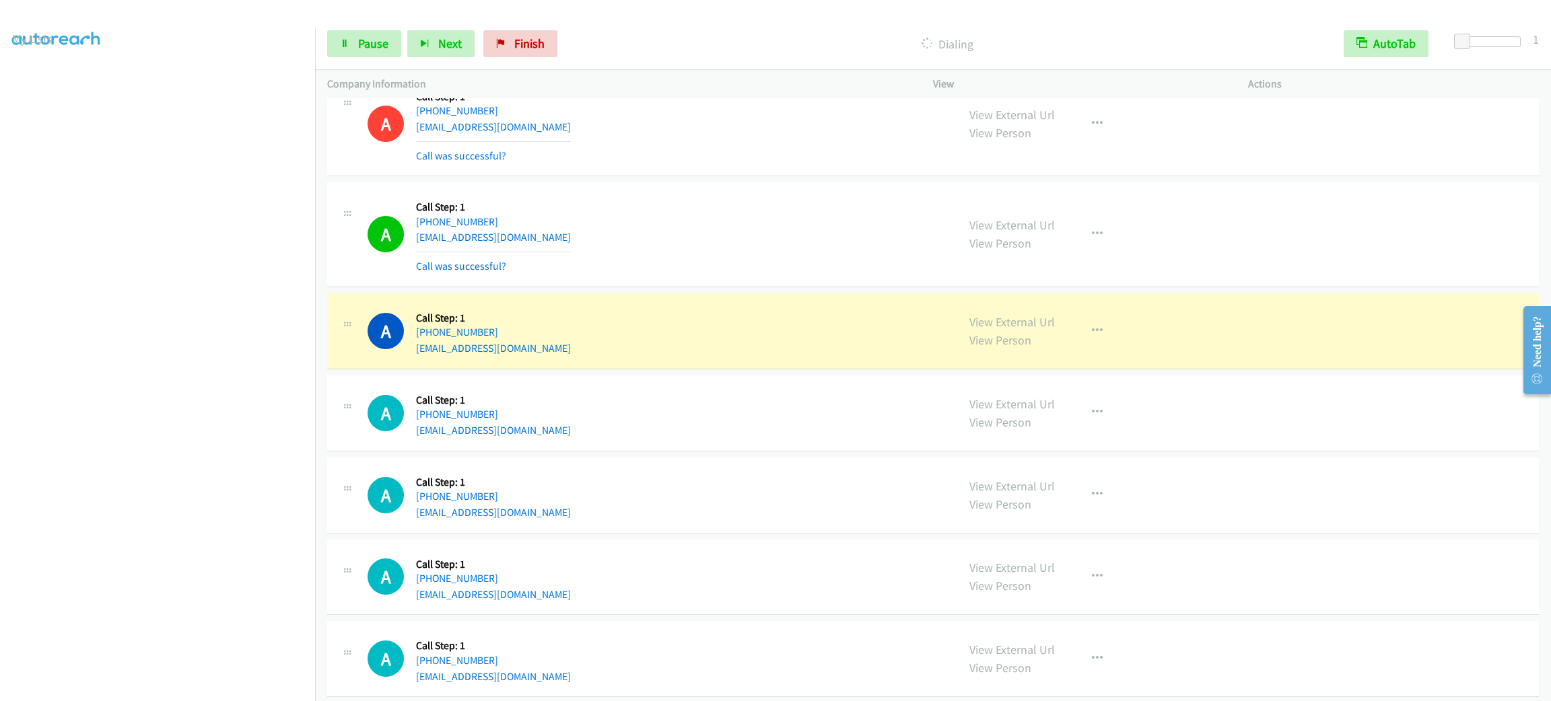
click at [223, 687] on section at bounding box center [157, 382] width 291 height 644
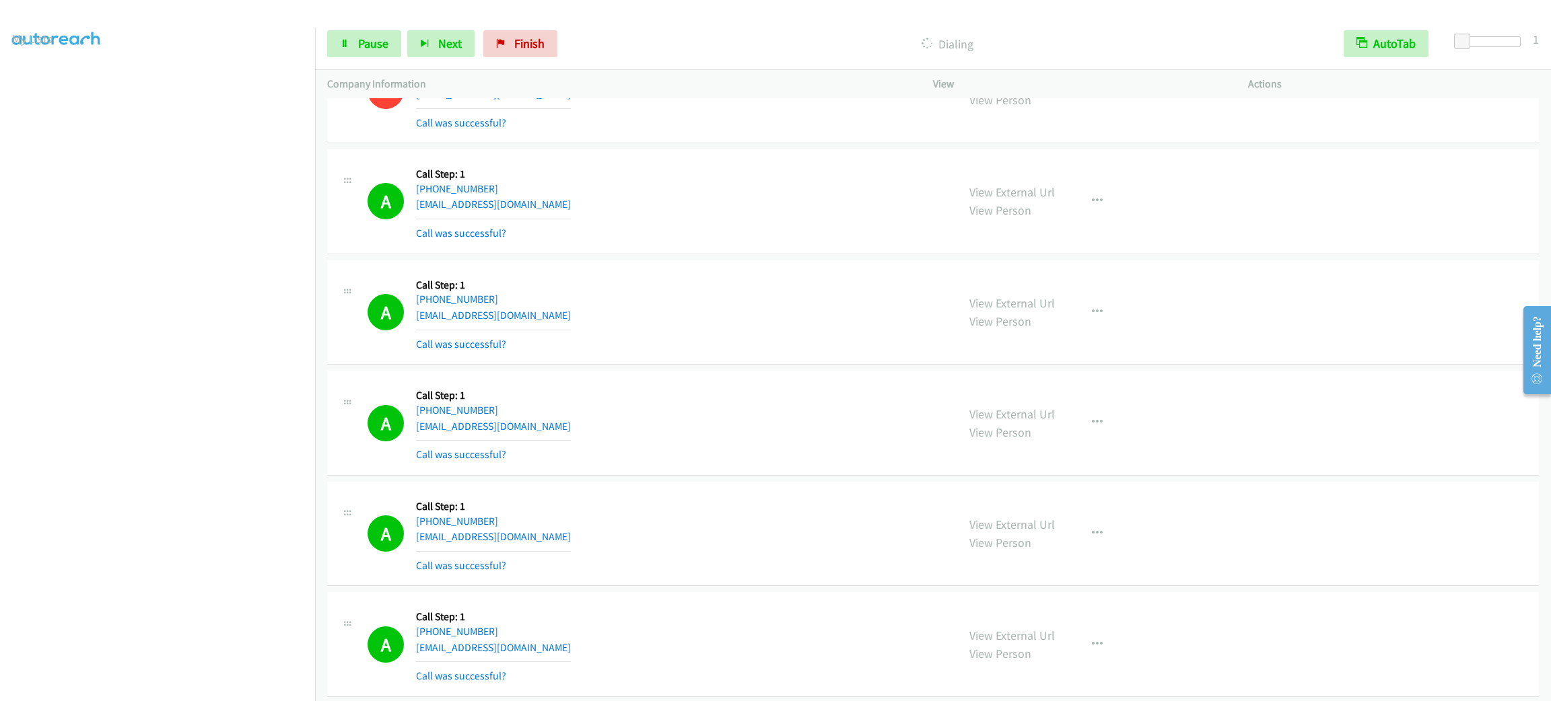
scroll to position [5187, 0]
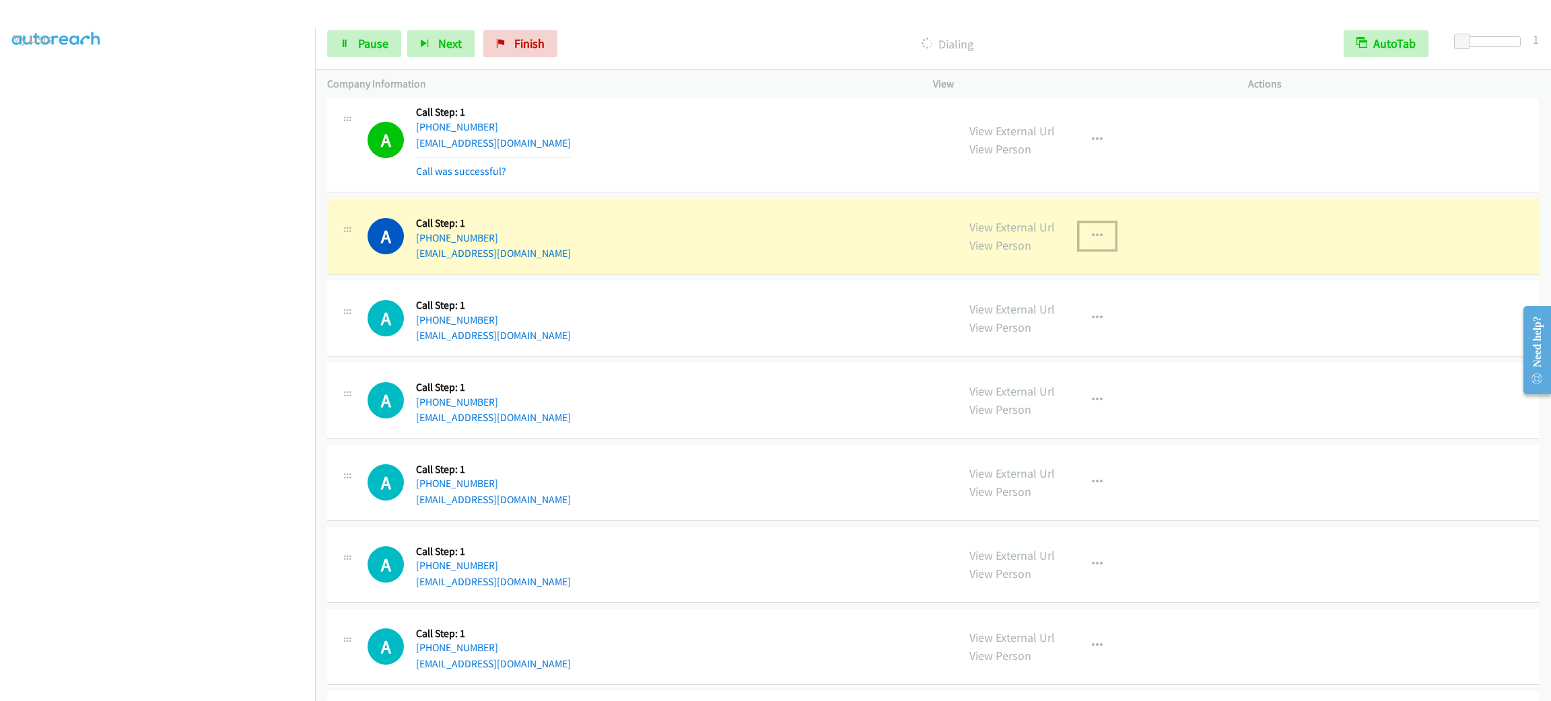
click at [1105, 237] on button "button" at bounding box center [1097, 236] width 36 height 27
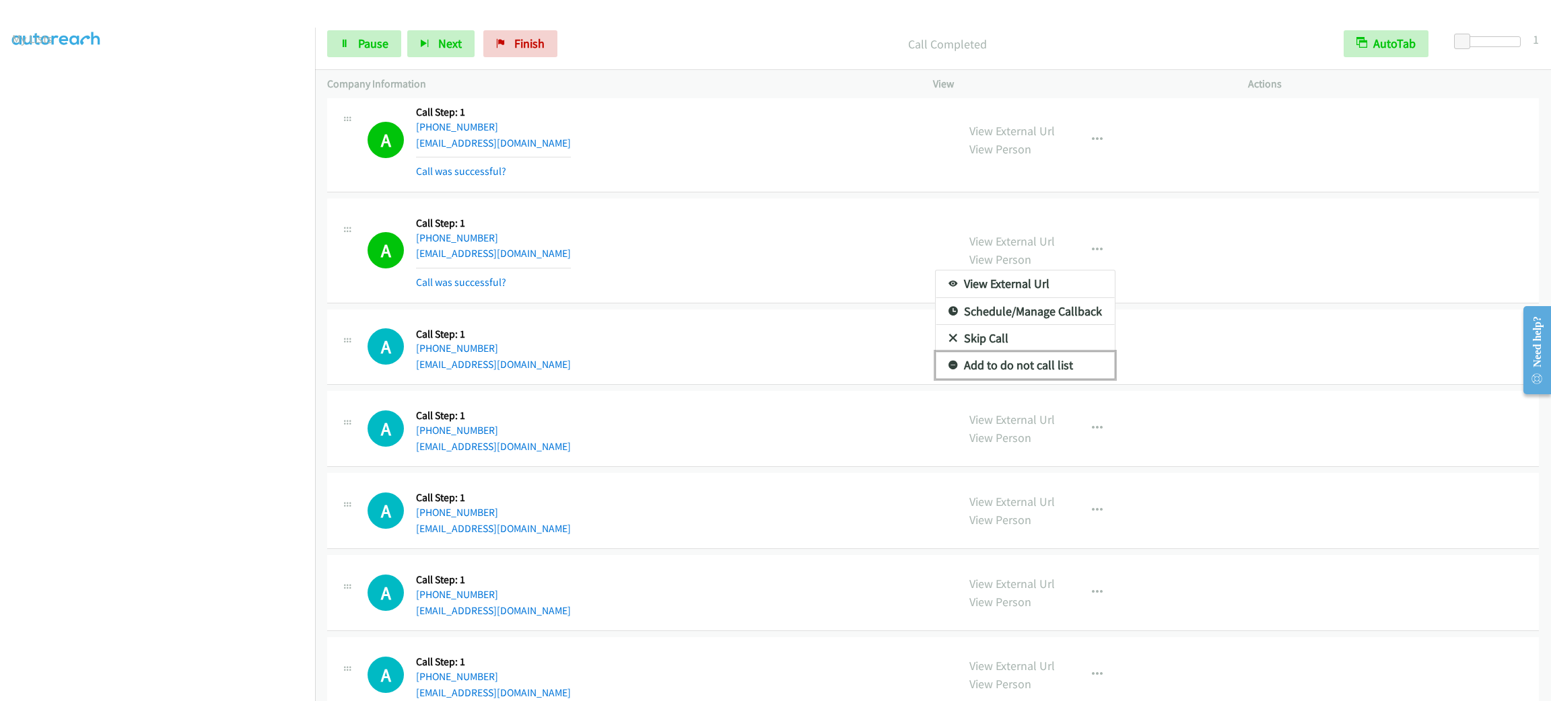
click at [1004, 379] on link "Add to do not call list" at bounding box center [1025, 365] width 179 height 27
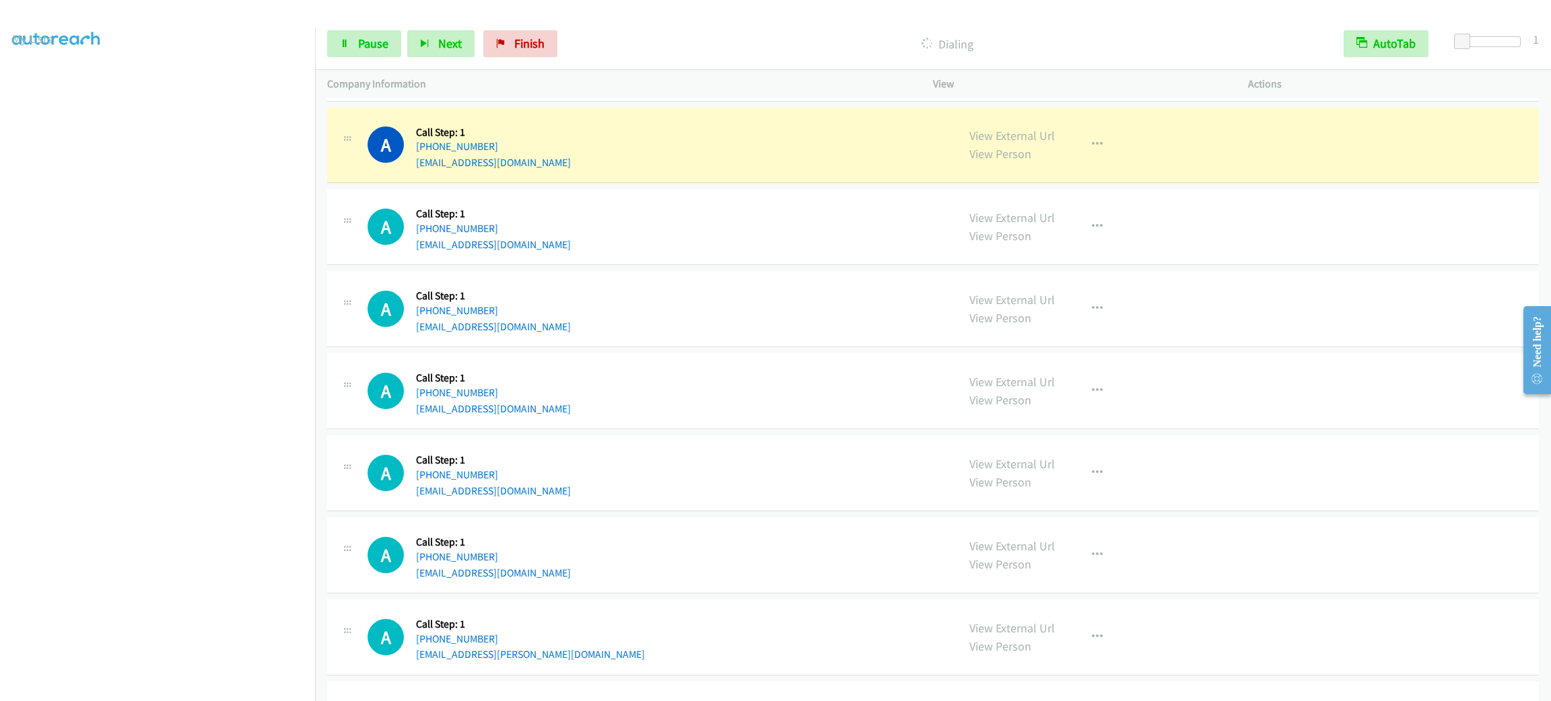
scroll to position [5483, 0]
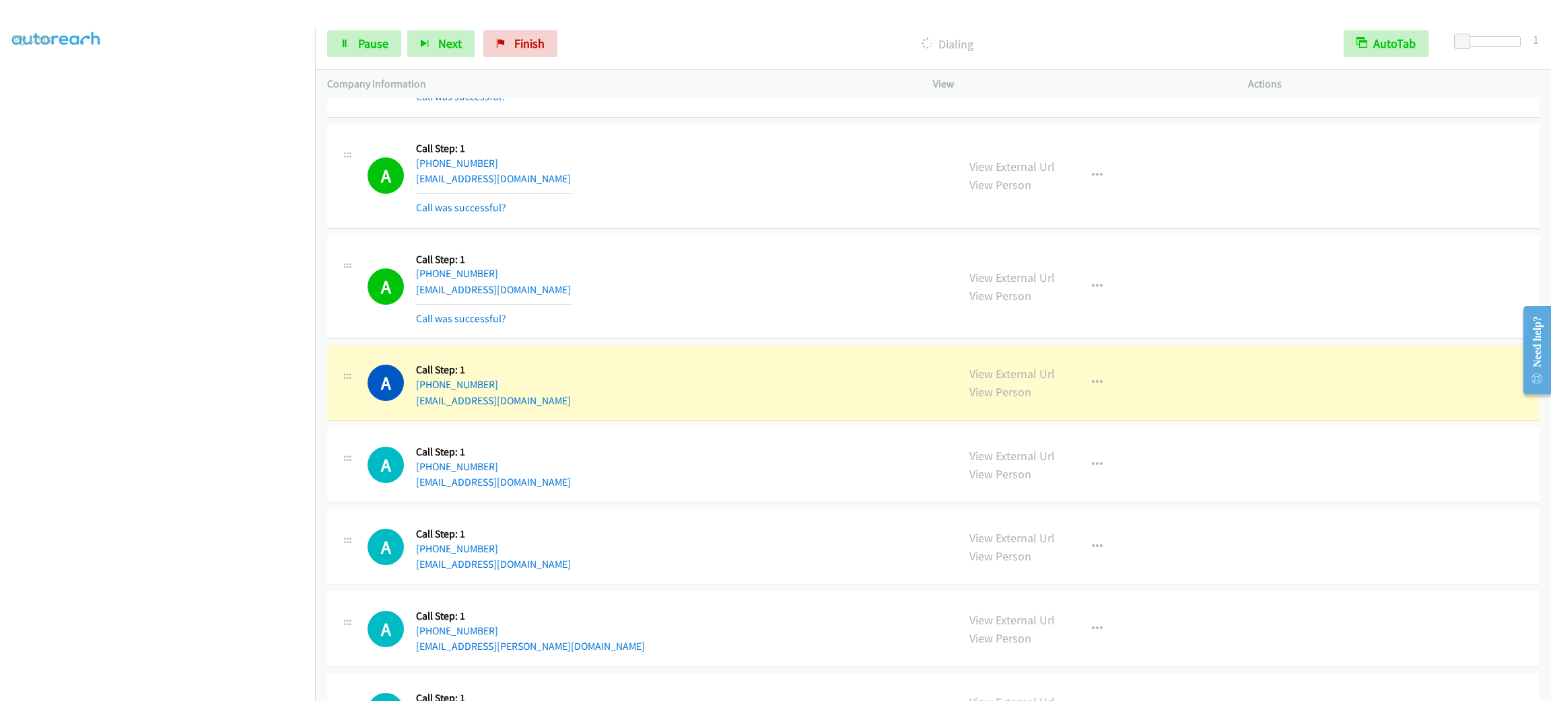
click at [814, 294] on div "A Callback Scheduled Call Step: 1 America/New_York +1 516-353-7372 ballenbmw99@…" at bounding box center [655, 287] width 577 height 80
click at [668, 202] on div "A Callback Scheduled Call Step: 1 America/Los_Angeles +1 831-251-4172 danseguin…" at bounding box center [655, 176] width 577 height 80
click at [1194, 394] on div "View External Url View Person View External Url Email Schedule/Manage Callback …" at bounding box center [1120, 382] width 327 height 51
click at [1102, 396] on button "button" at bounding box center [1097, 383] width 36 height 27
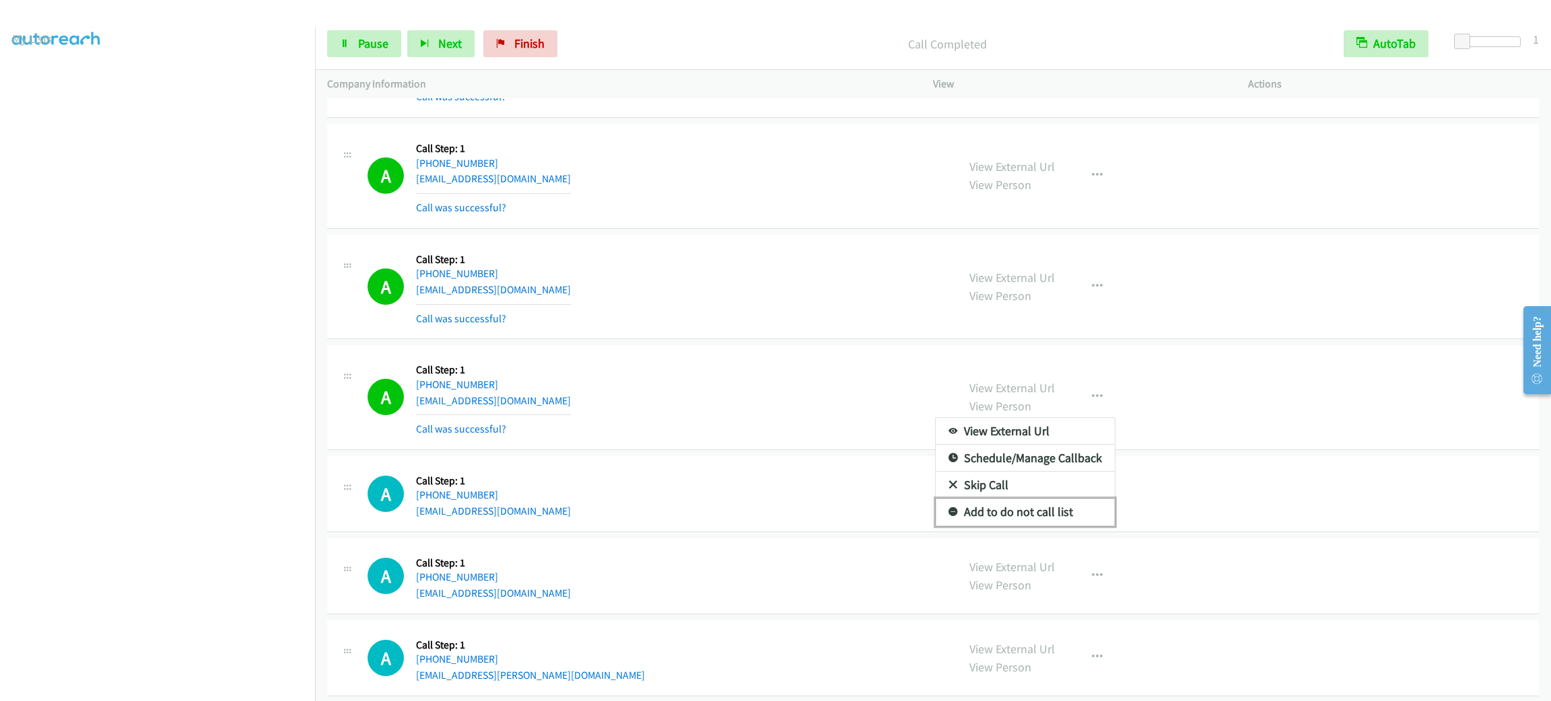
click at [1045, 526] on link "Add to do not call list" at bounding box center [1025, 512] width 179 height 27
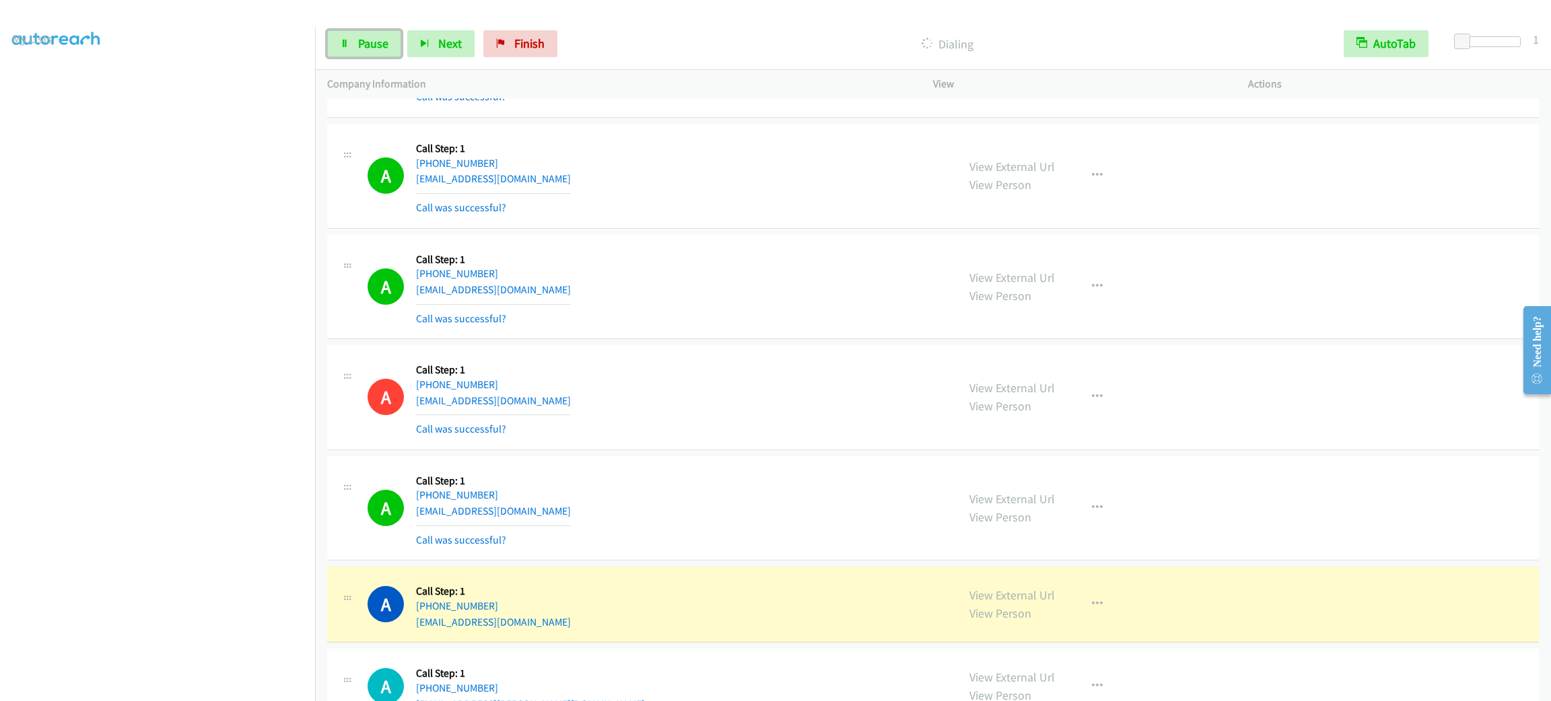
click at [386, 30] on link "Pause" at bounding box center [364, 43] width 74 height 27
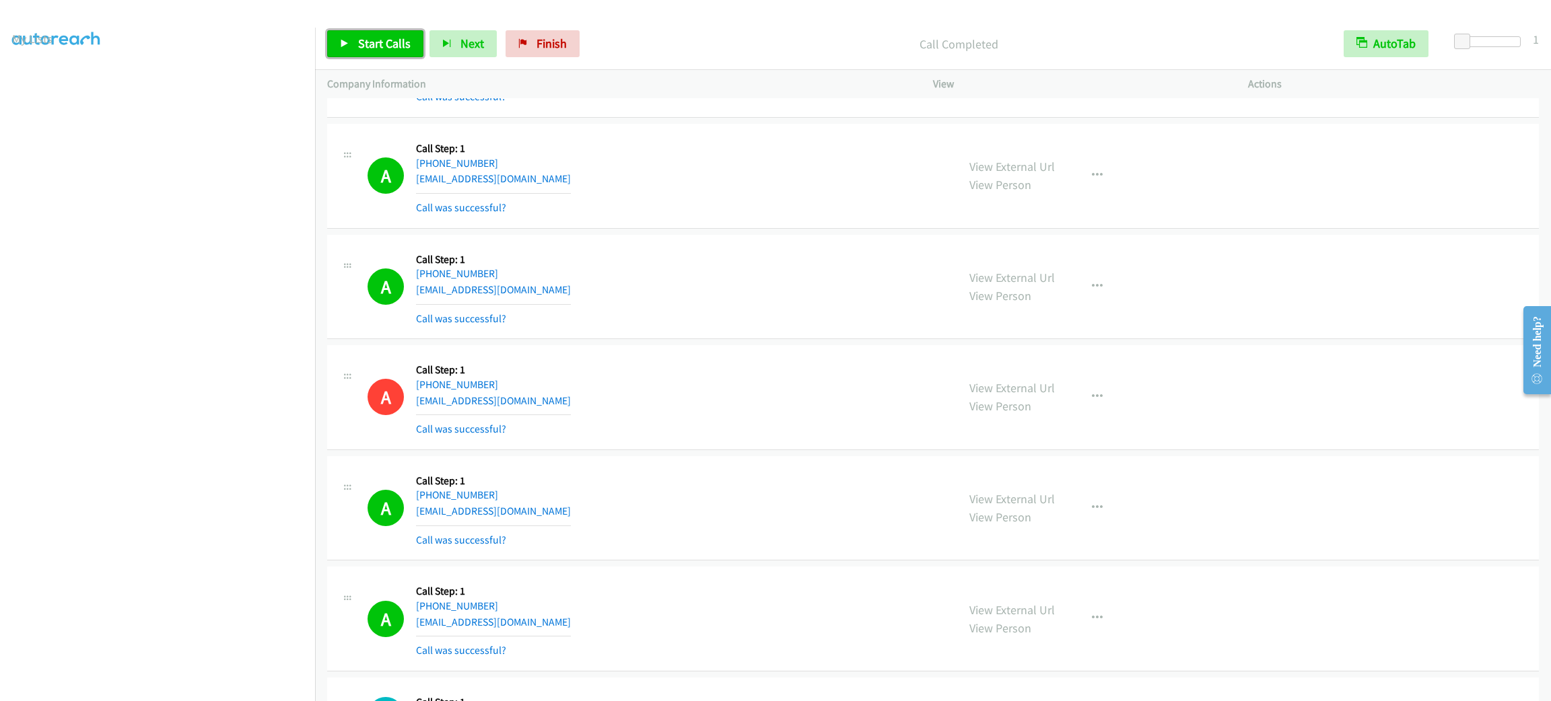
click at [417, 35] on link "Start Calls" at bounding box center [375, 43] width 96 height 27
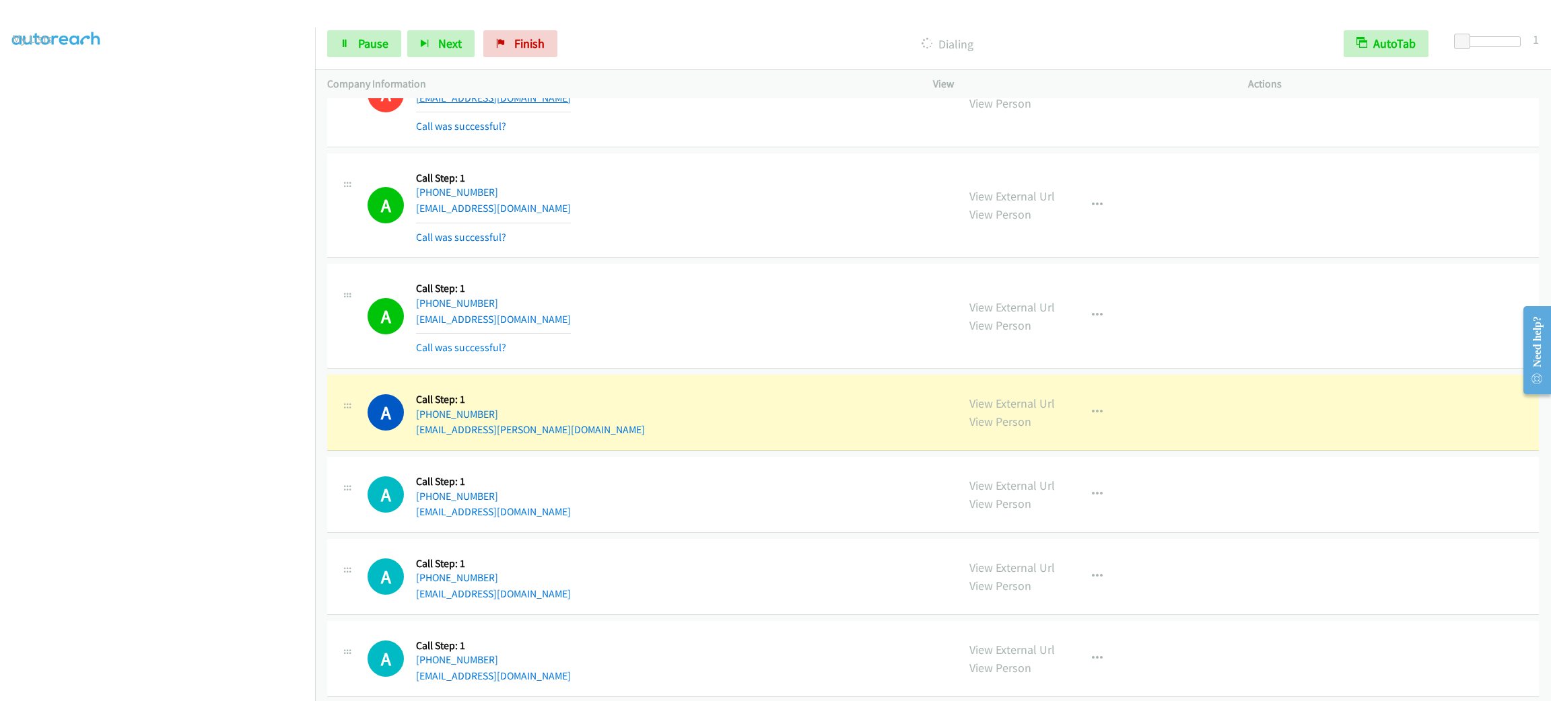
scroll to position [5887, 0]
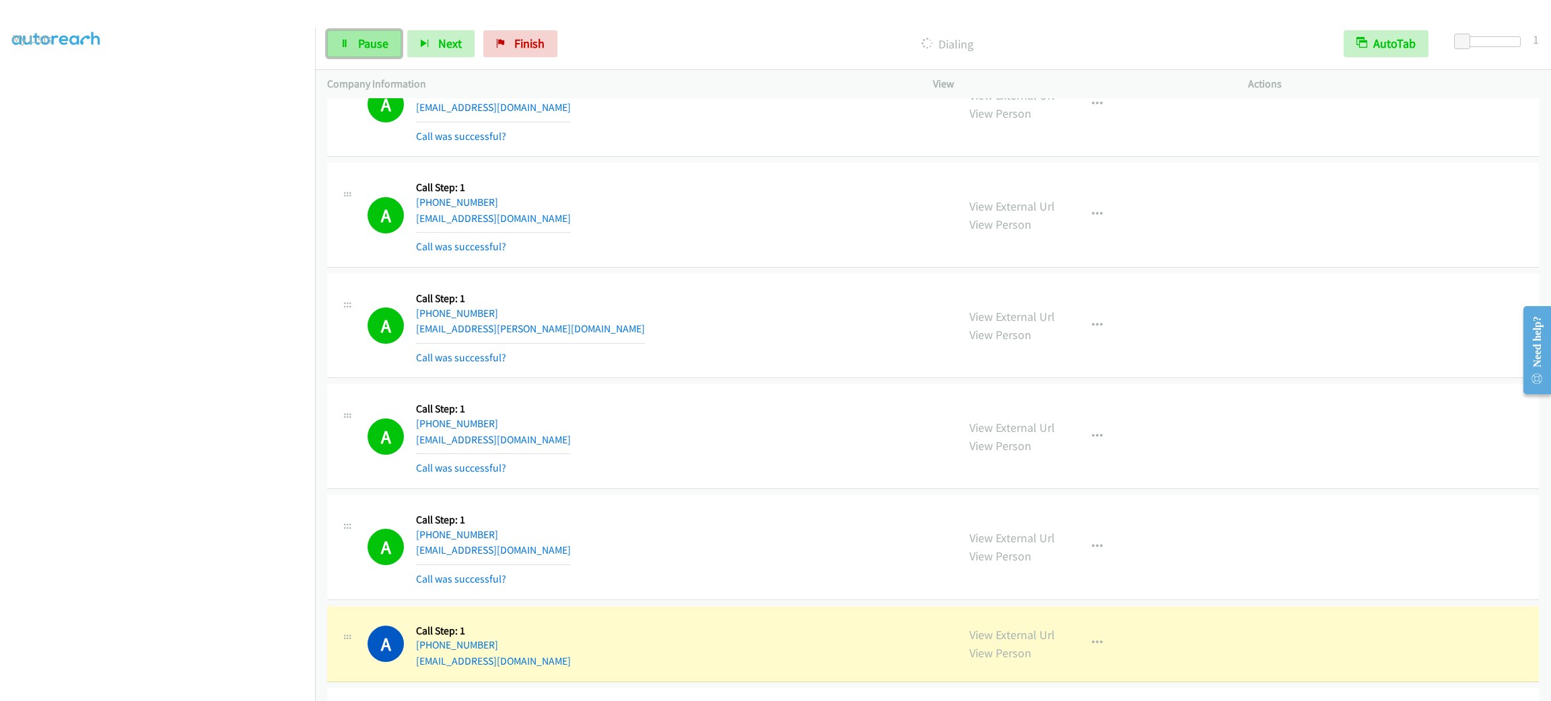
click at [375, 46] on span "Pause" at bounding box center [373, 43] width 30 height 15
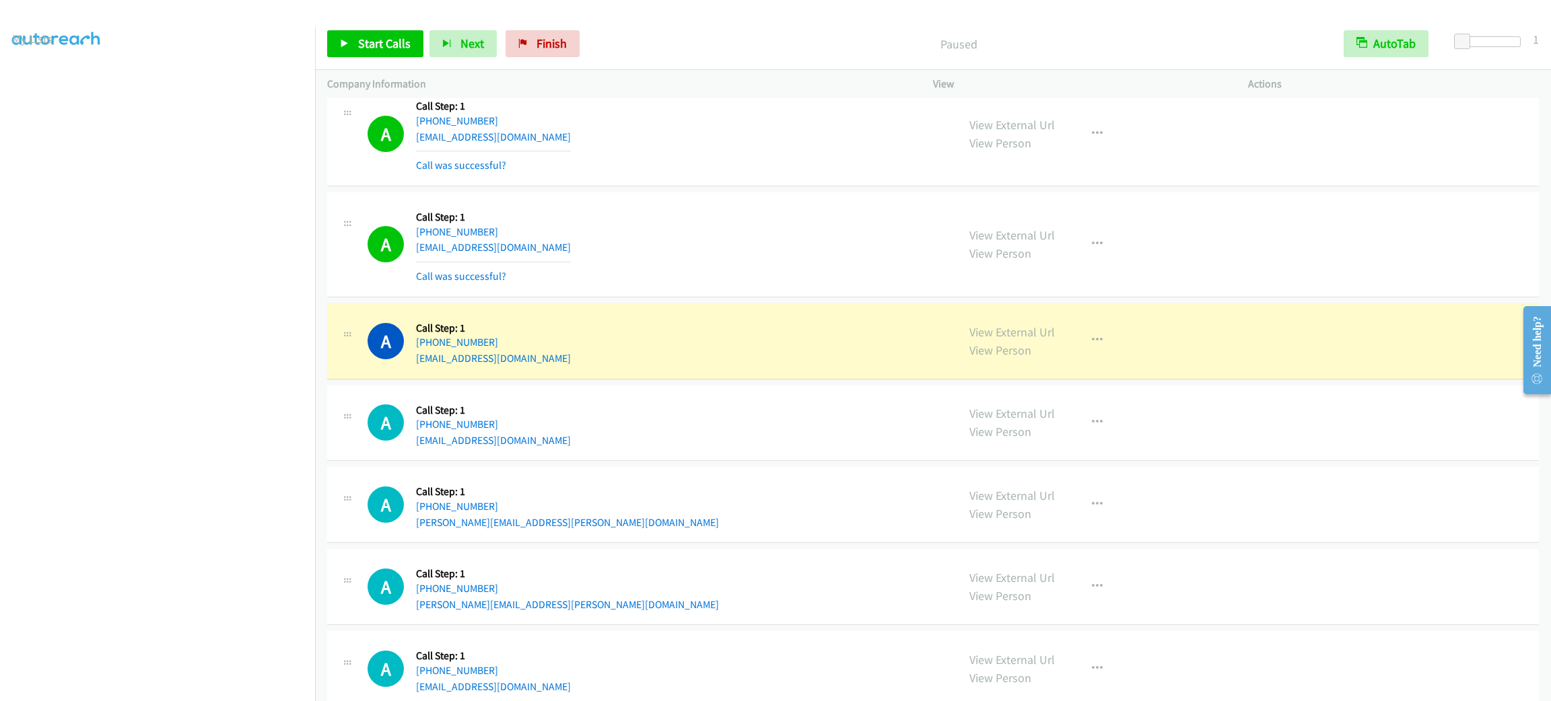
scroll to position [6236, 0]
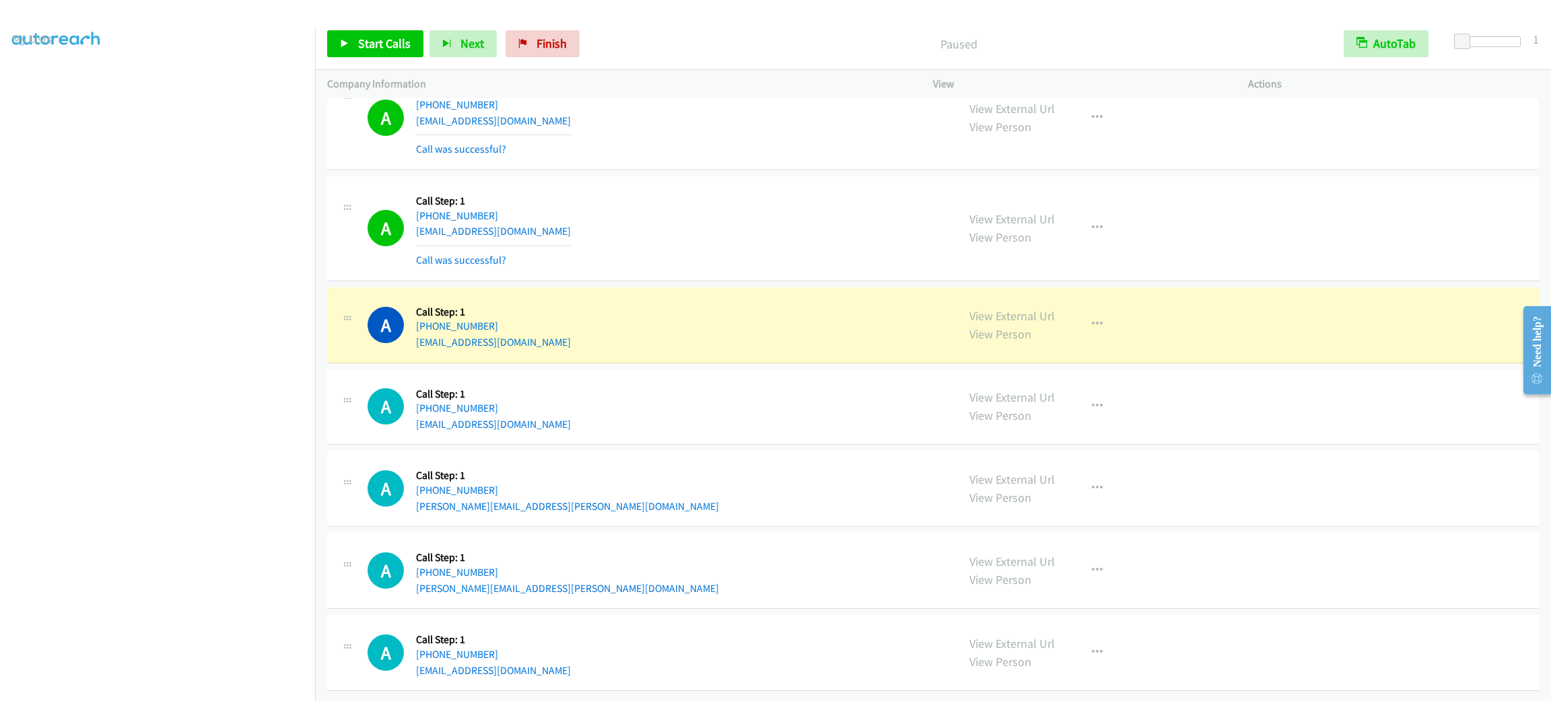
click at [619, 204] on div "A Callback Scheduled Call Step: 1 America/New_York +1 732-789-5950 zeldinjessic…" at bounding box center [655, 228] width 577 height 80
click at [615, 189] on div "A Callback Scheduled Call Step: 1 America/New_York +1 732-789-5950 zeldinjessic…" at bounding box center [655, 228] width 577 height 80
